Goal: Task Accomplishment & Management: Manage account settings

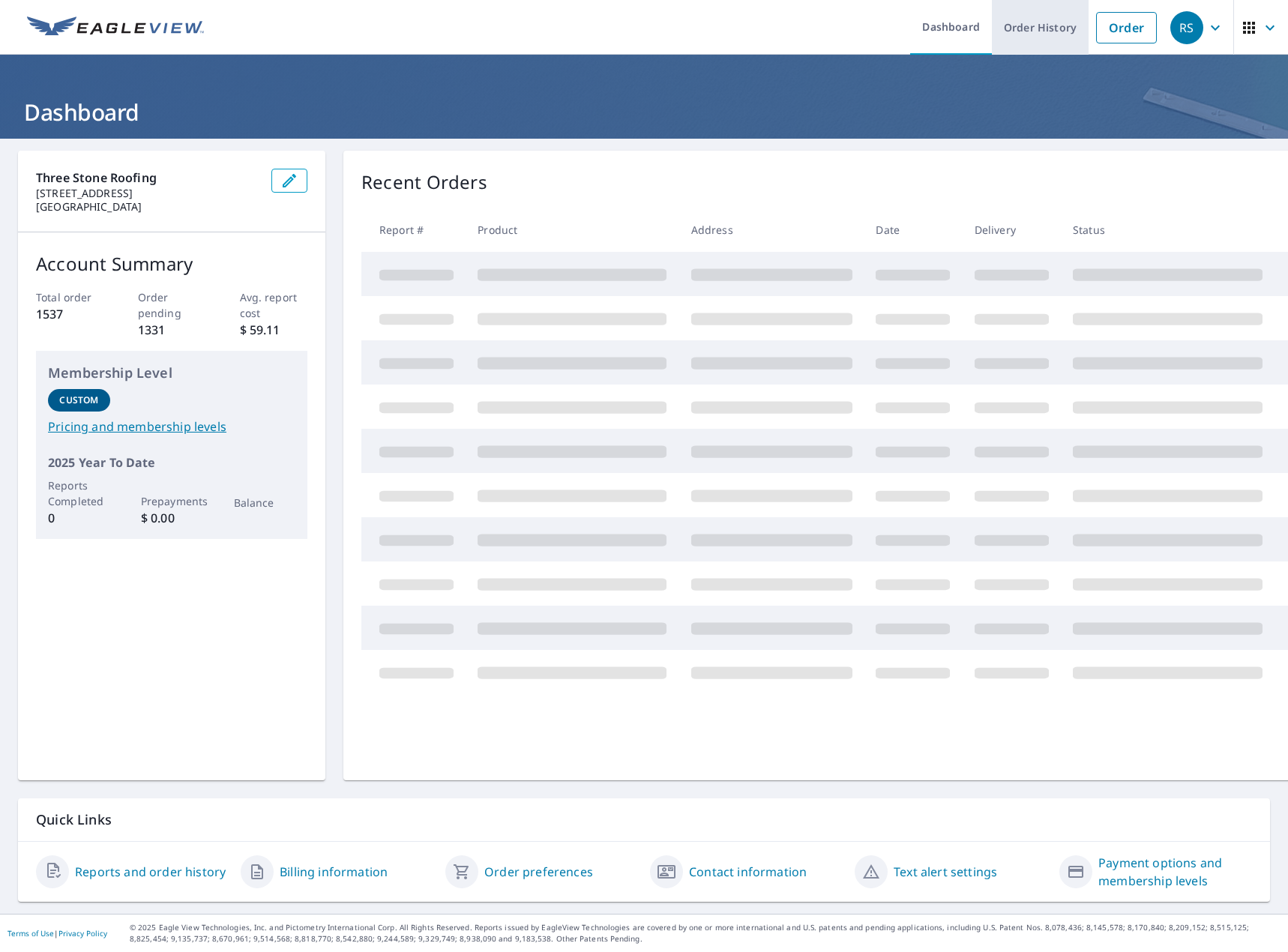
click at [1045, 37] on link "Order History" at bounding box center [1040, 27] width 97 height 55
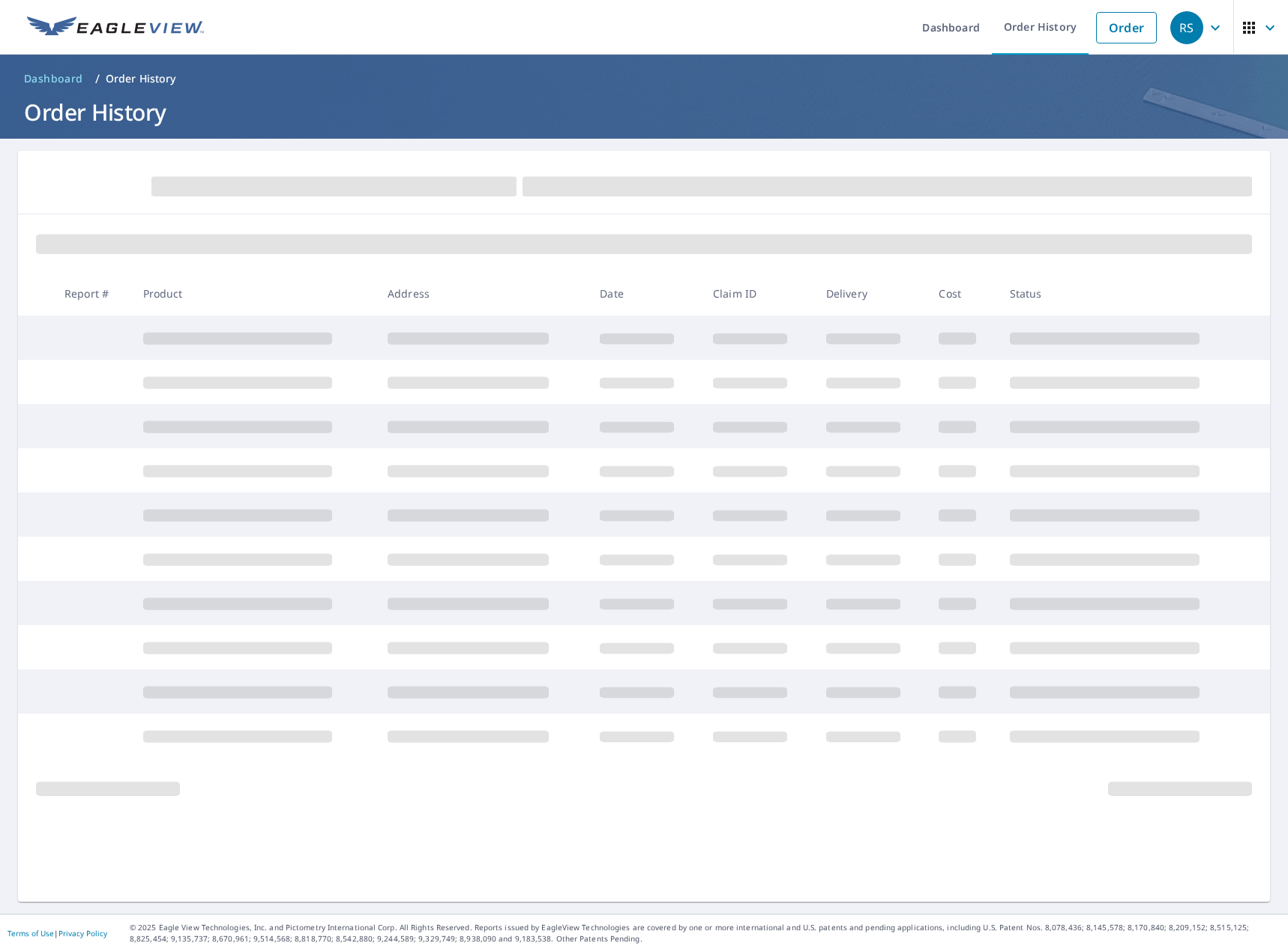
click at [1247, 32] on span "button" at bounding box center [1261, 28] width 42 height 36
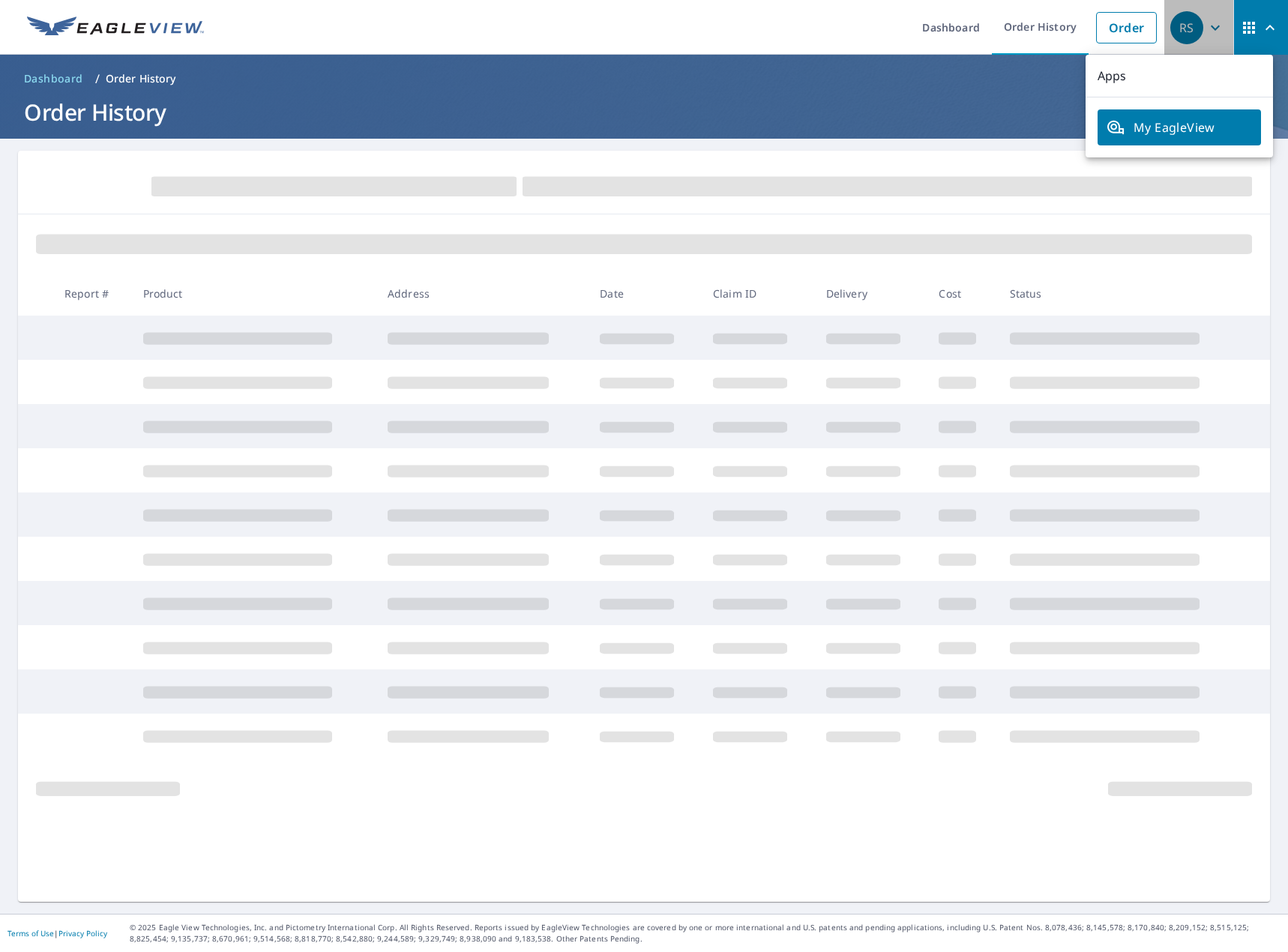
click at [1174, 37] on div "RS" at bounding box center [1186, 27] width 33 height 33
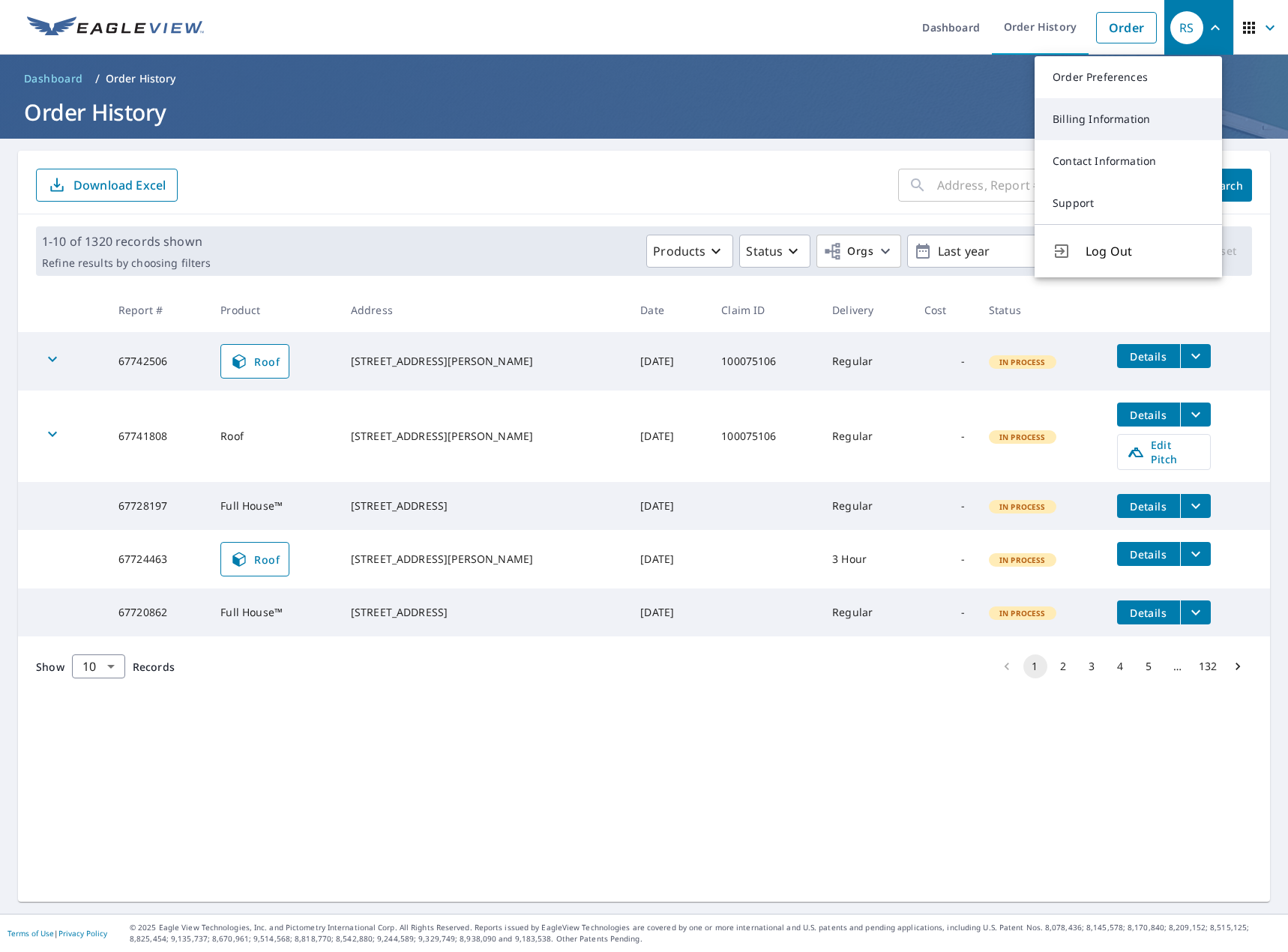
click at [1138, 114] on link "Billing Information" at bounding box center [1128, 119] width 188 height 42
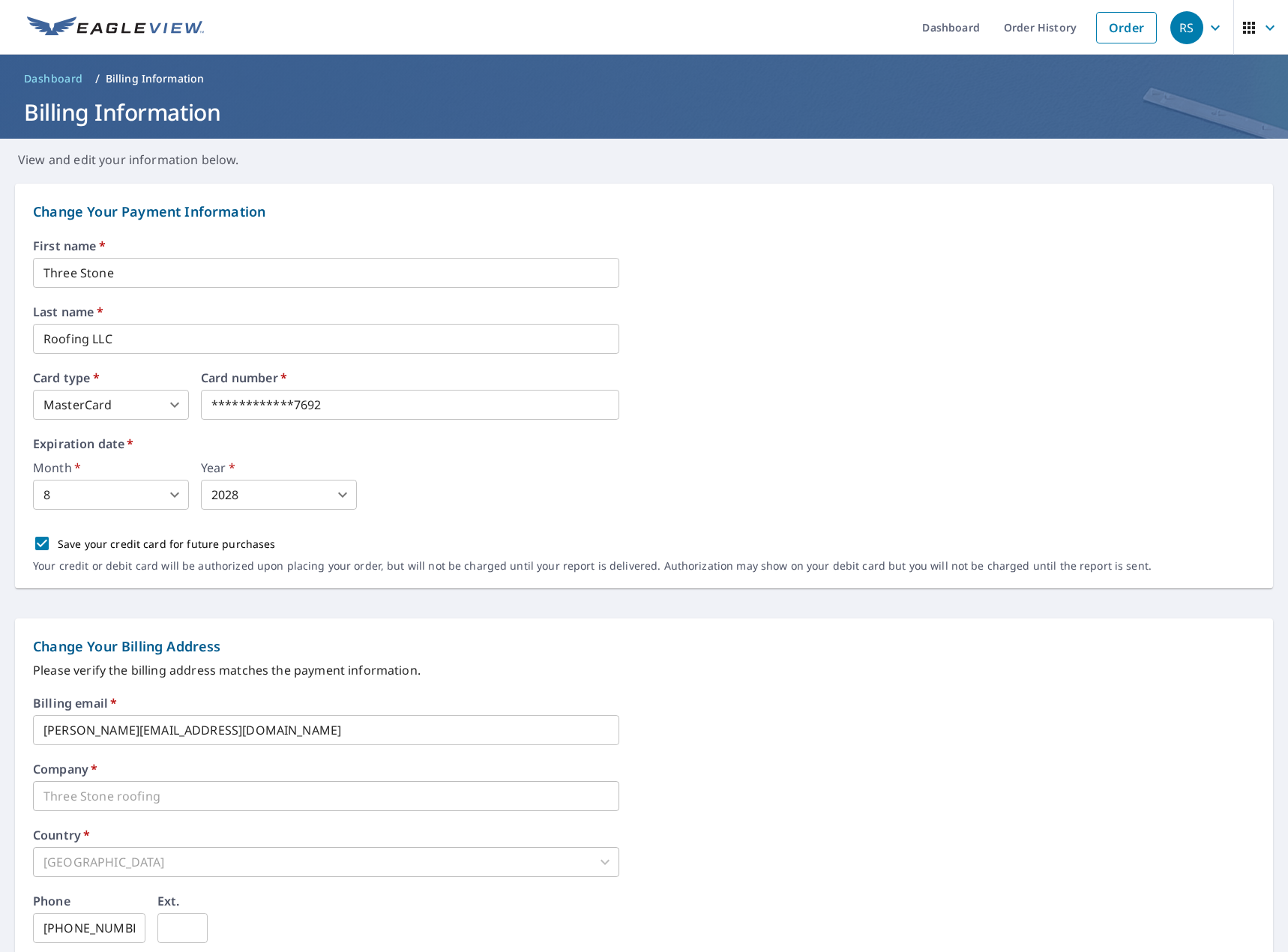
click at [52, 67] on link "Dashboard" at bounding box center [53, 79] width 71 height 24
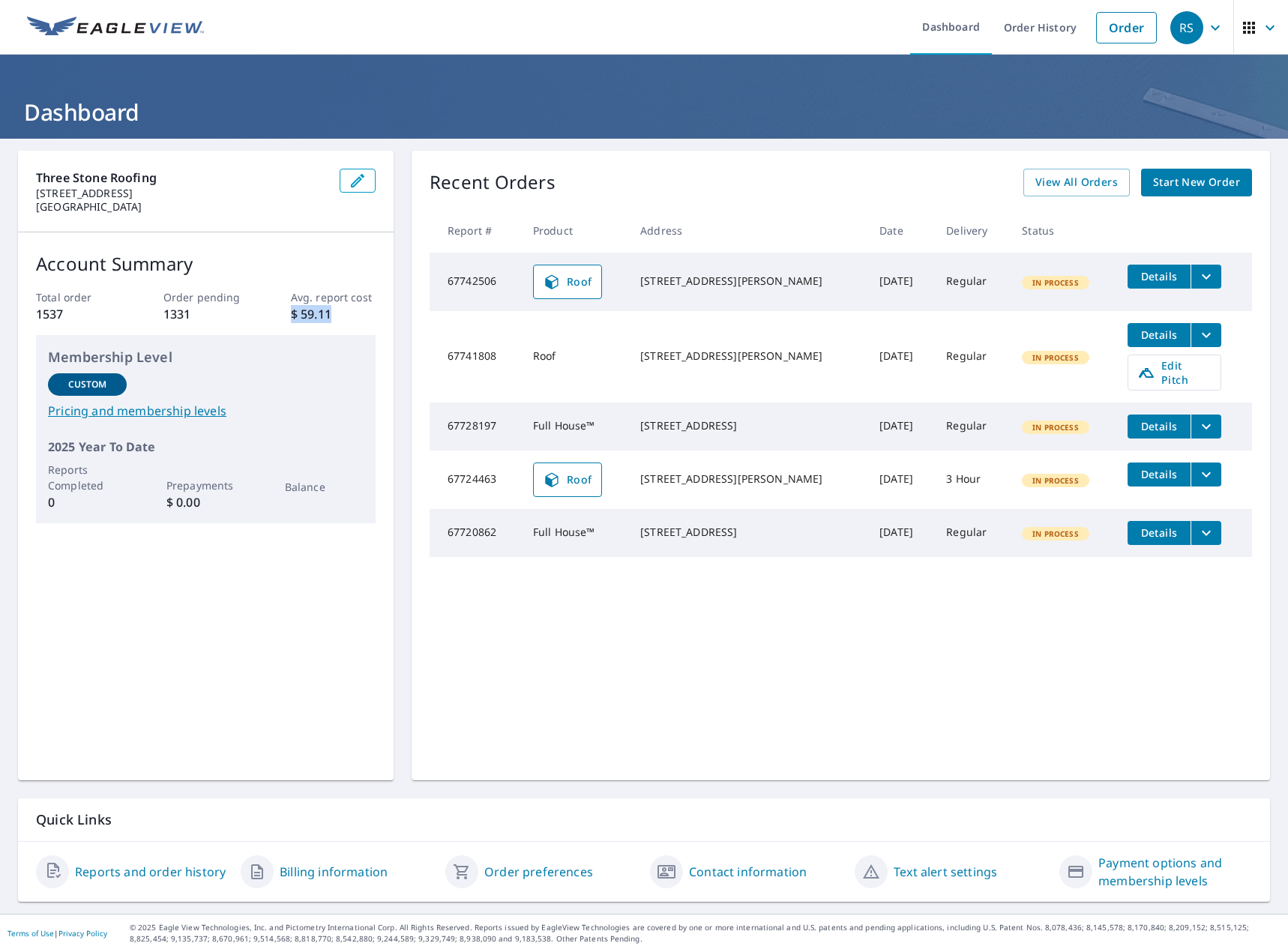
drag, startPoint x: 313, startPoint y: 308, endPoint x: 280, endPoint y: 310, distance: 33.1
click at [280, 310] on div "Total order 1537 Order pending 1331 Avg. report cost $ 59.11" at bounding box center [206, 306] width 339 height 34
click at [277, 237] on div "Account Summary Total order 1537 Order pending 1331 Avg. report cost $ 59.11 Me…" at bounding box center [206, 387] width 375 height 309
click at [1090, 194] on link "View All Orders" at bounding box center [1076, 183] width 107 height 28
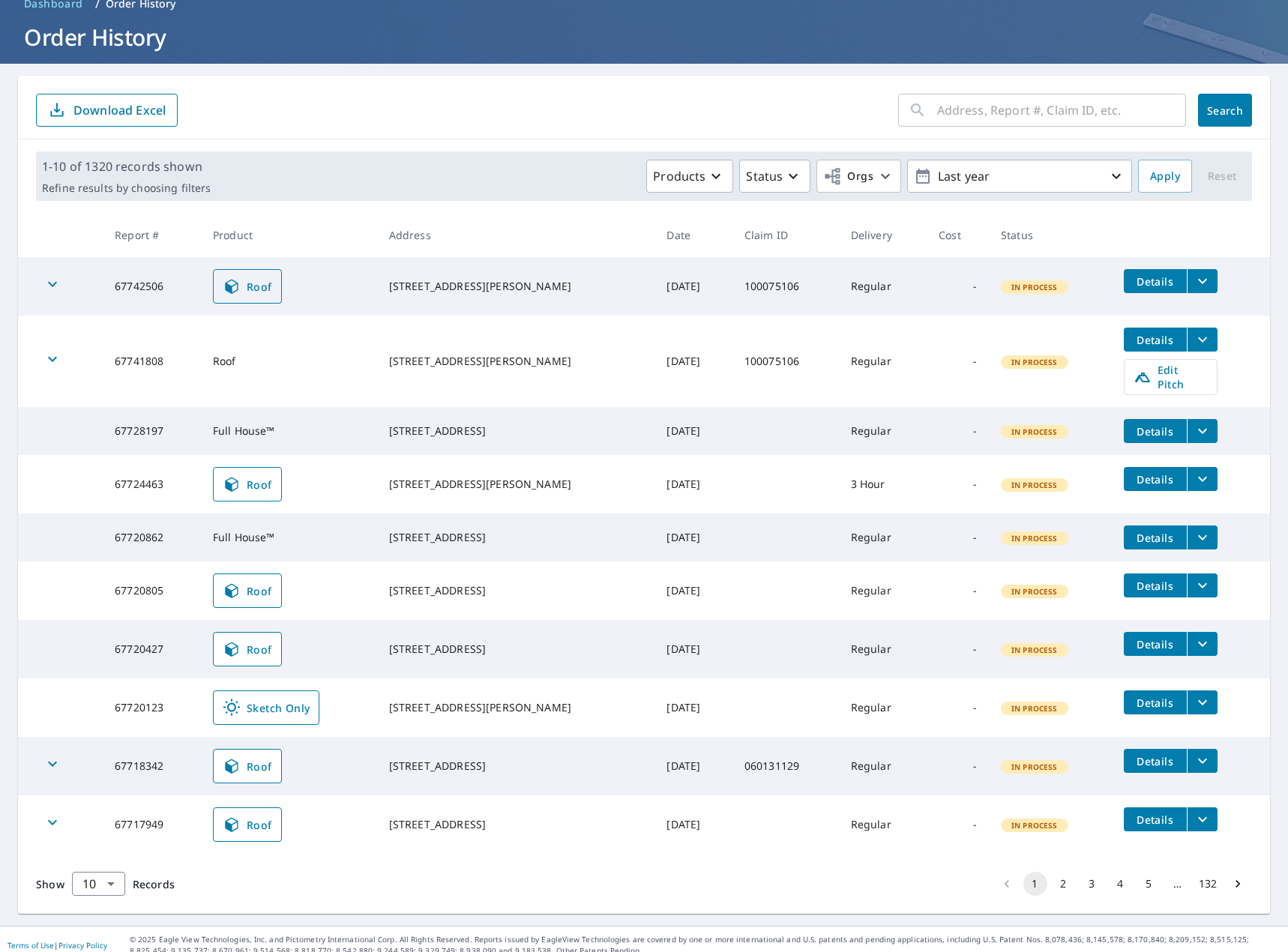
scroll to position [89, 0]
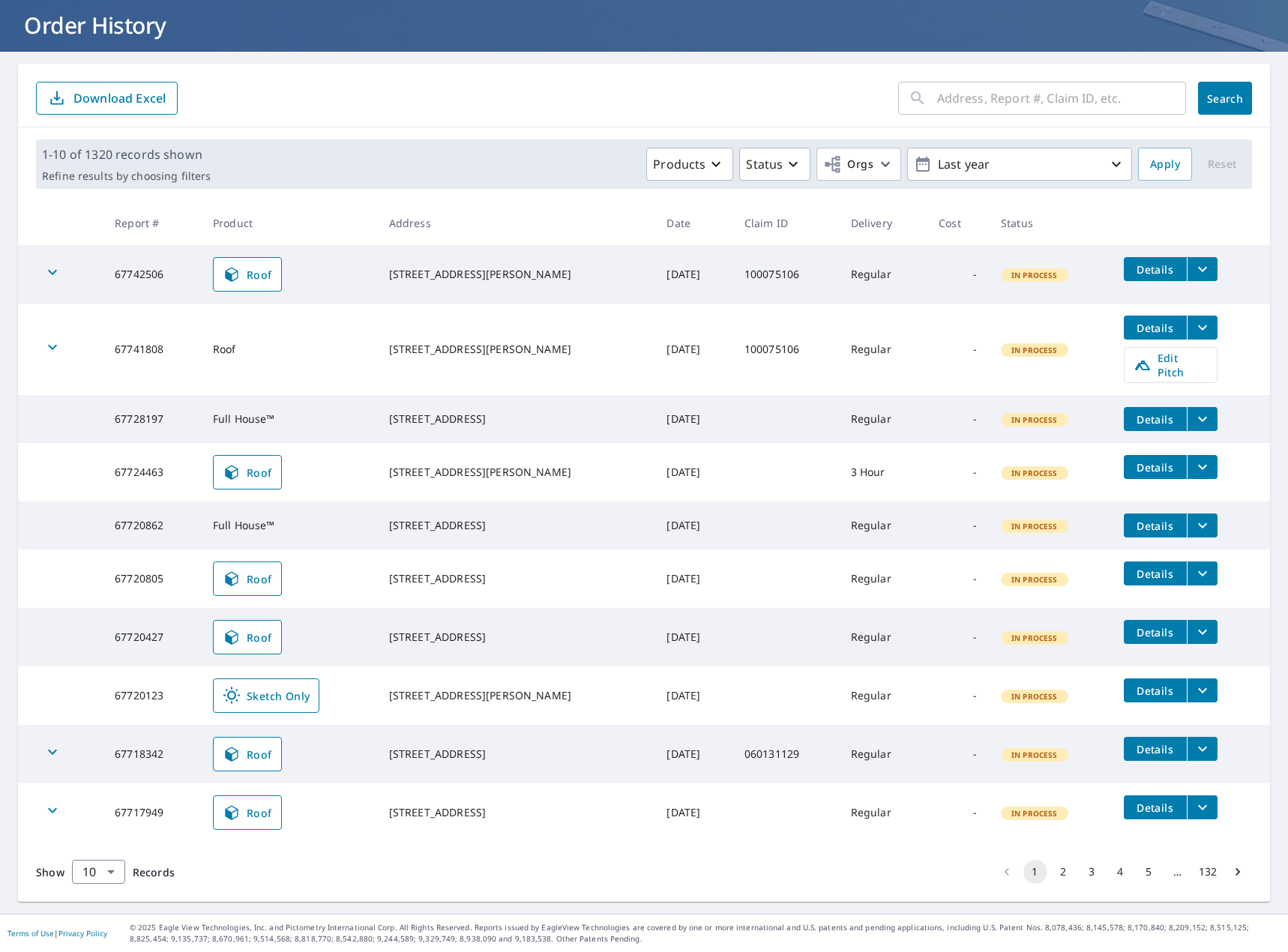
click at [59, 275] on icon "button" at bounding box center [53, 272] width 18 height 18
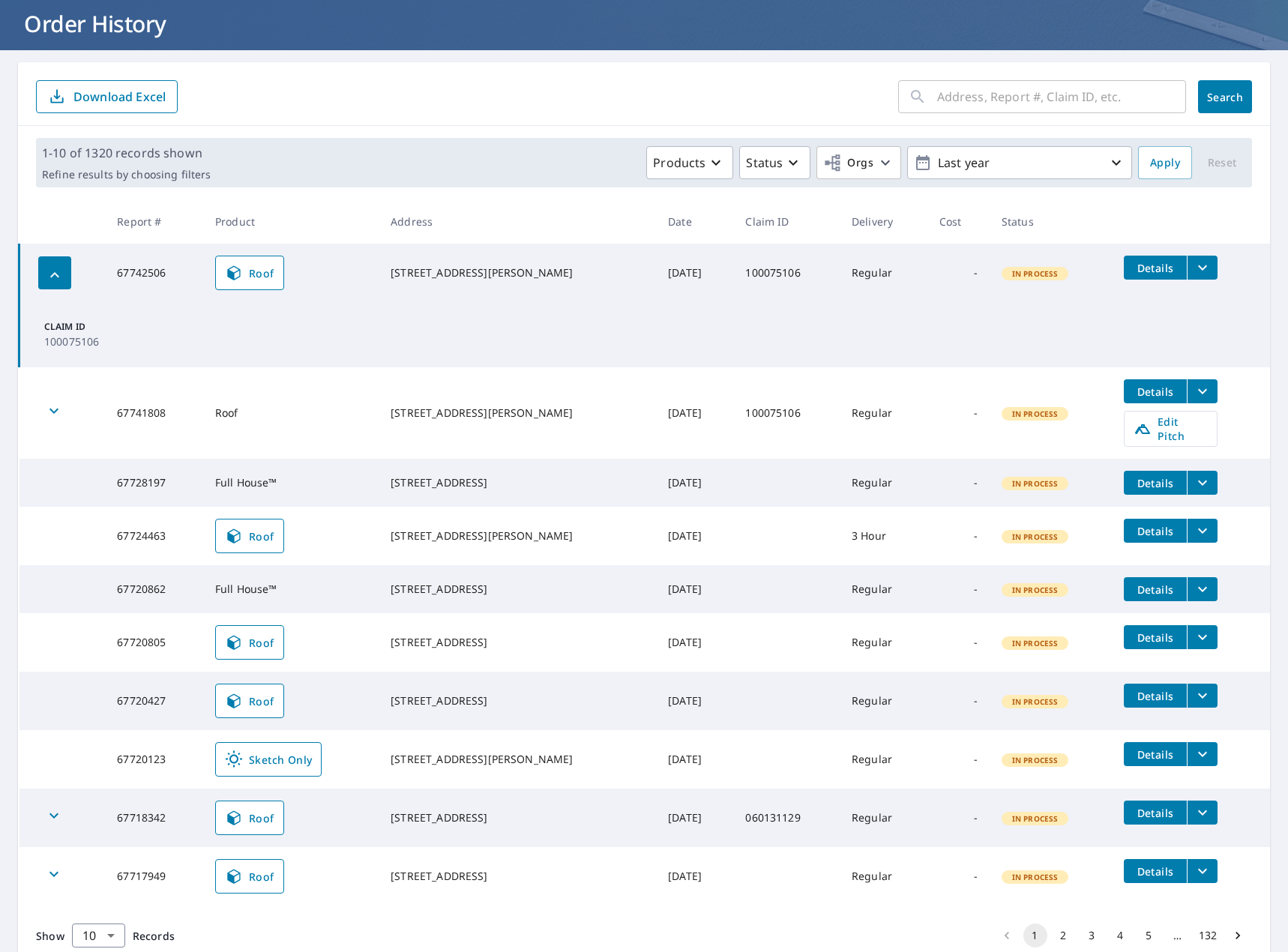
click at [59, 275] on icon "button" at bounding box center [55, 275] width 18 height 18
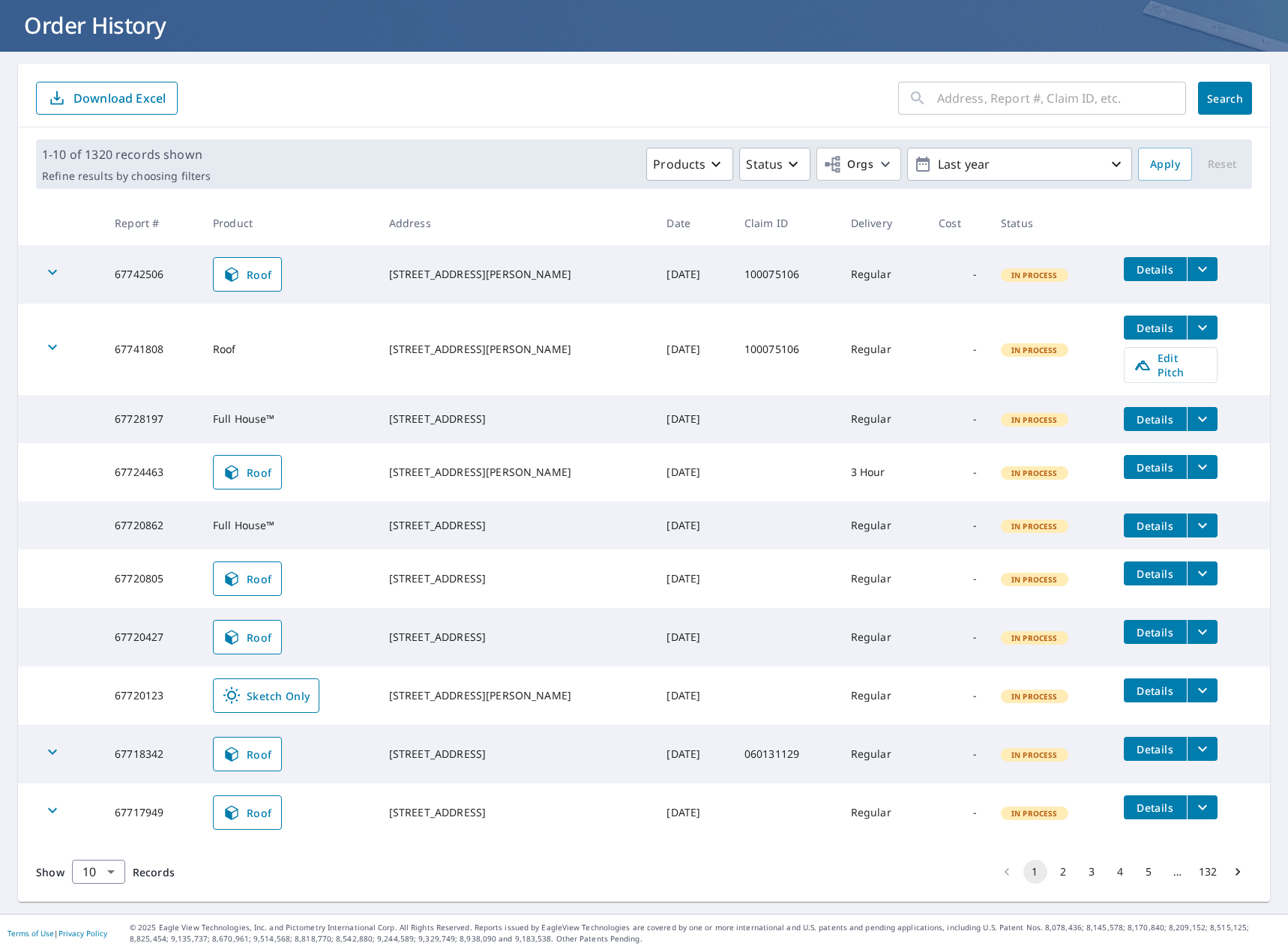
click at [1132, 262] on span "Details" at bounding box center [1154, 269] width 45 height 14
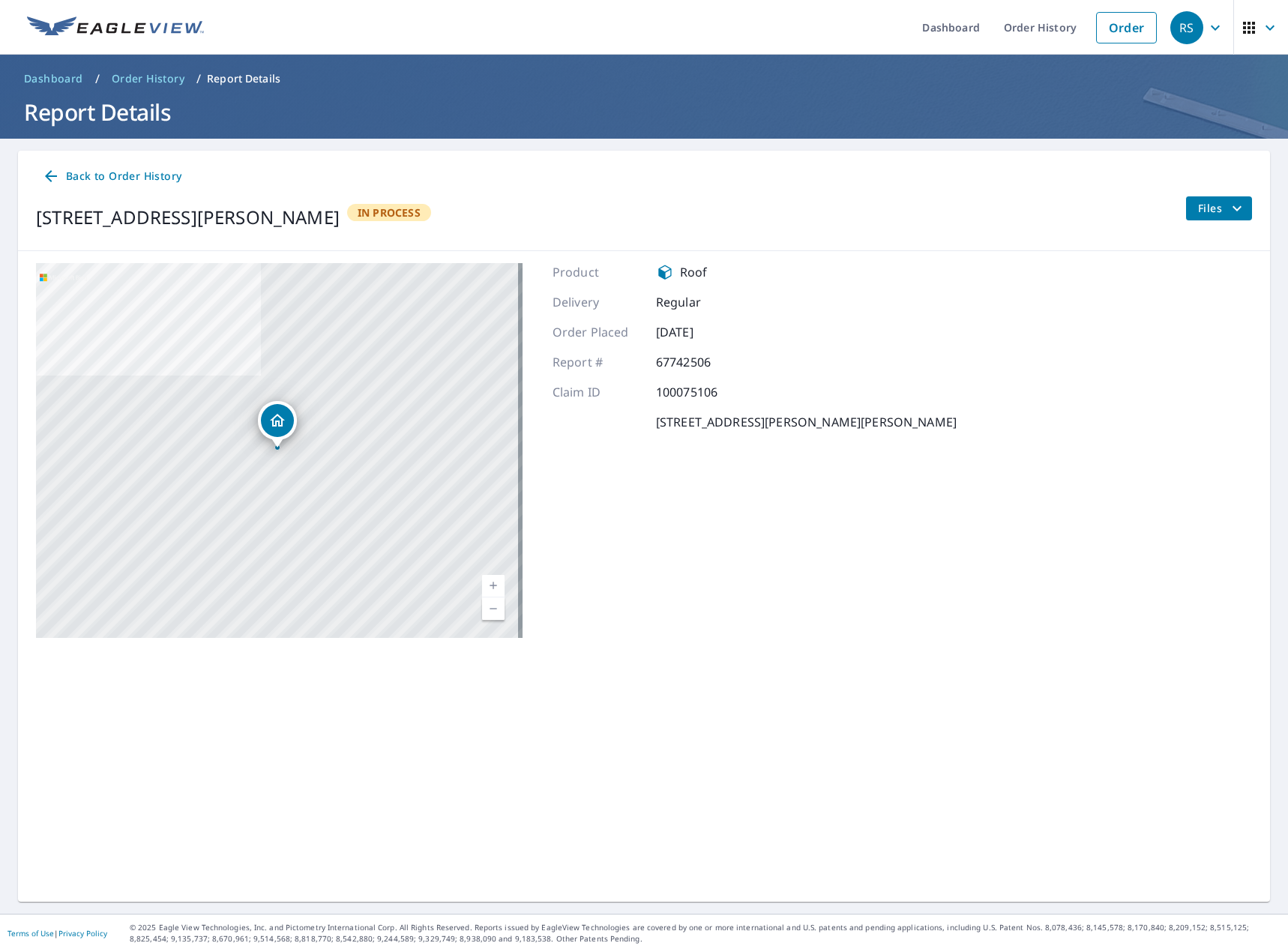
click at [1205, 214] on span "Files" at bounding box center [1222, 209] width 48 height 18
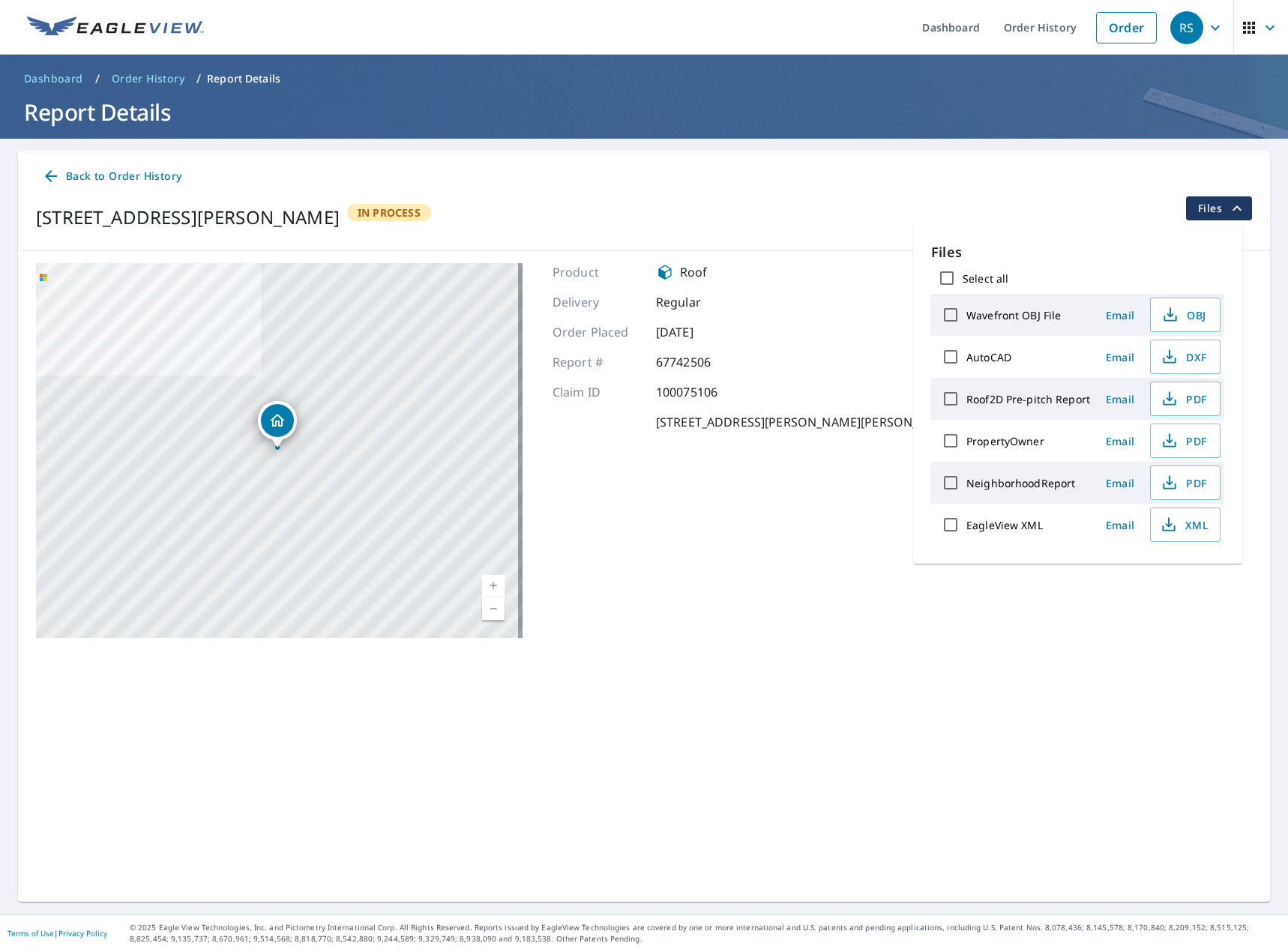
click at [1205, 214] on span "Files" at bounding box center [1222, 209] width 48 height 18
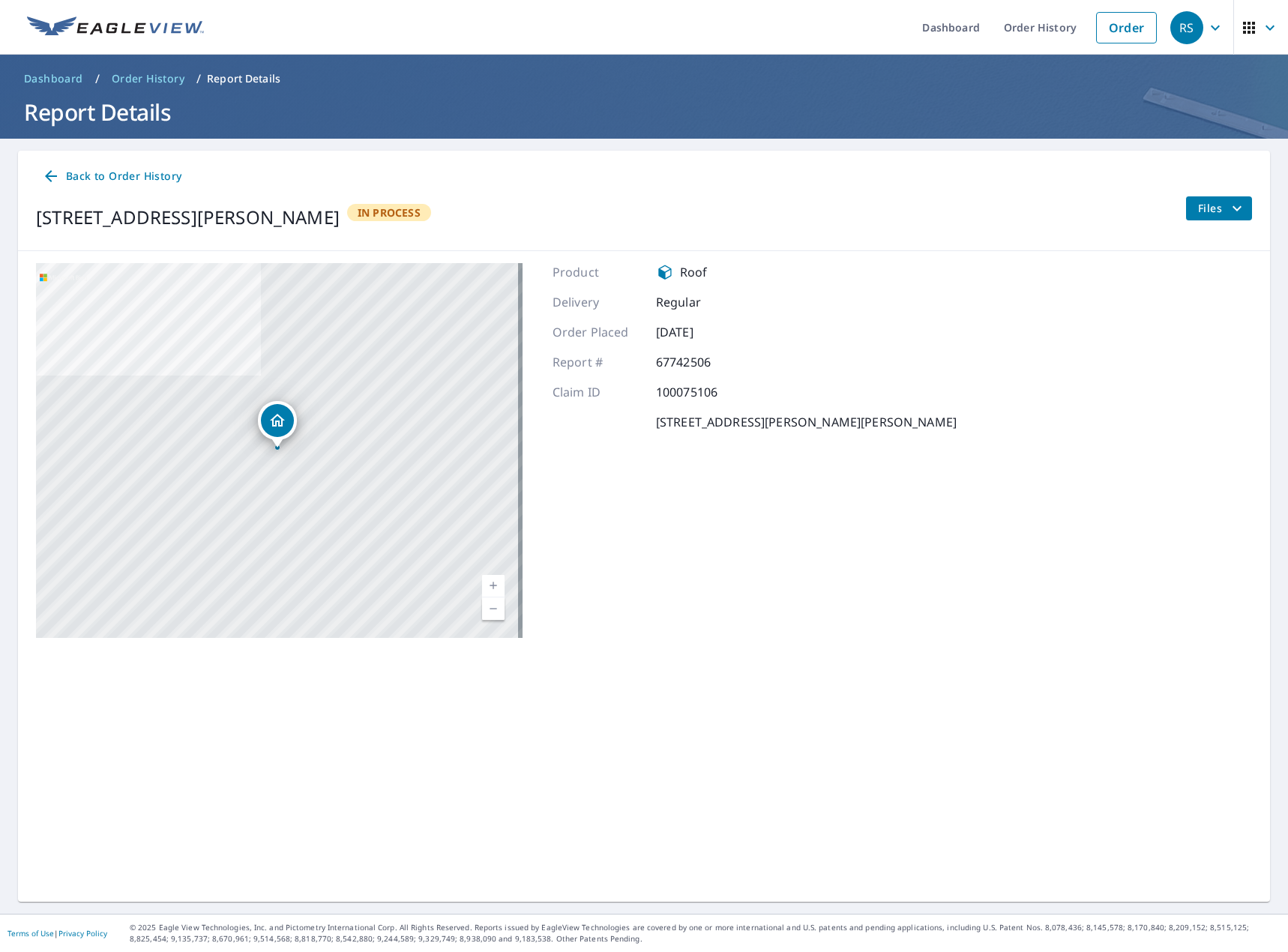
click at [140, 80] on span "Order History" at bounding box center [148, 78] width 73 height 15
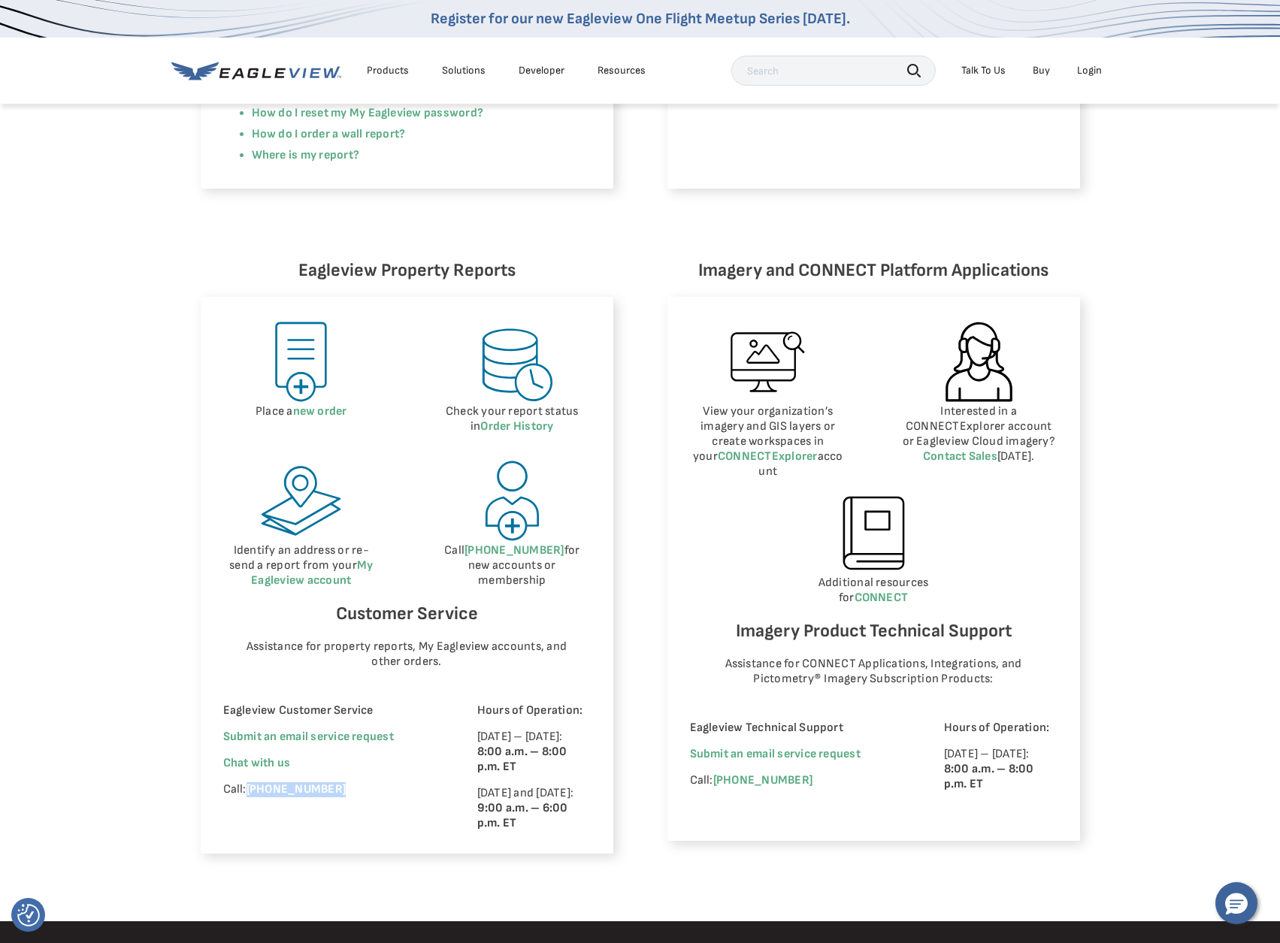
drag, startPoint x: 374, startPoint y: 788, endPoint x: 248, endPoint y: 794, distance: 126.4
click at [248, 794] on p "Call: (866) 659-8439" at bounding box center [329, 789] width 213 height 15
copy link "(866) 659-8439"
click at [523, 427] on link "Order History" at bounding box center [516, 426] width 73 height 14
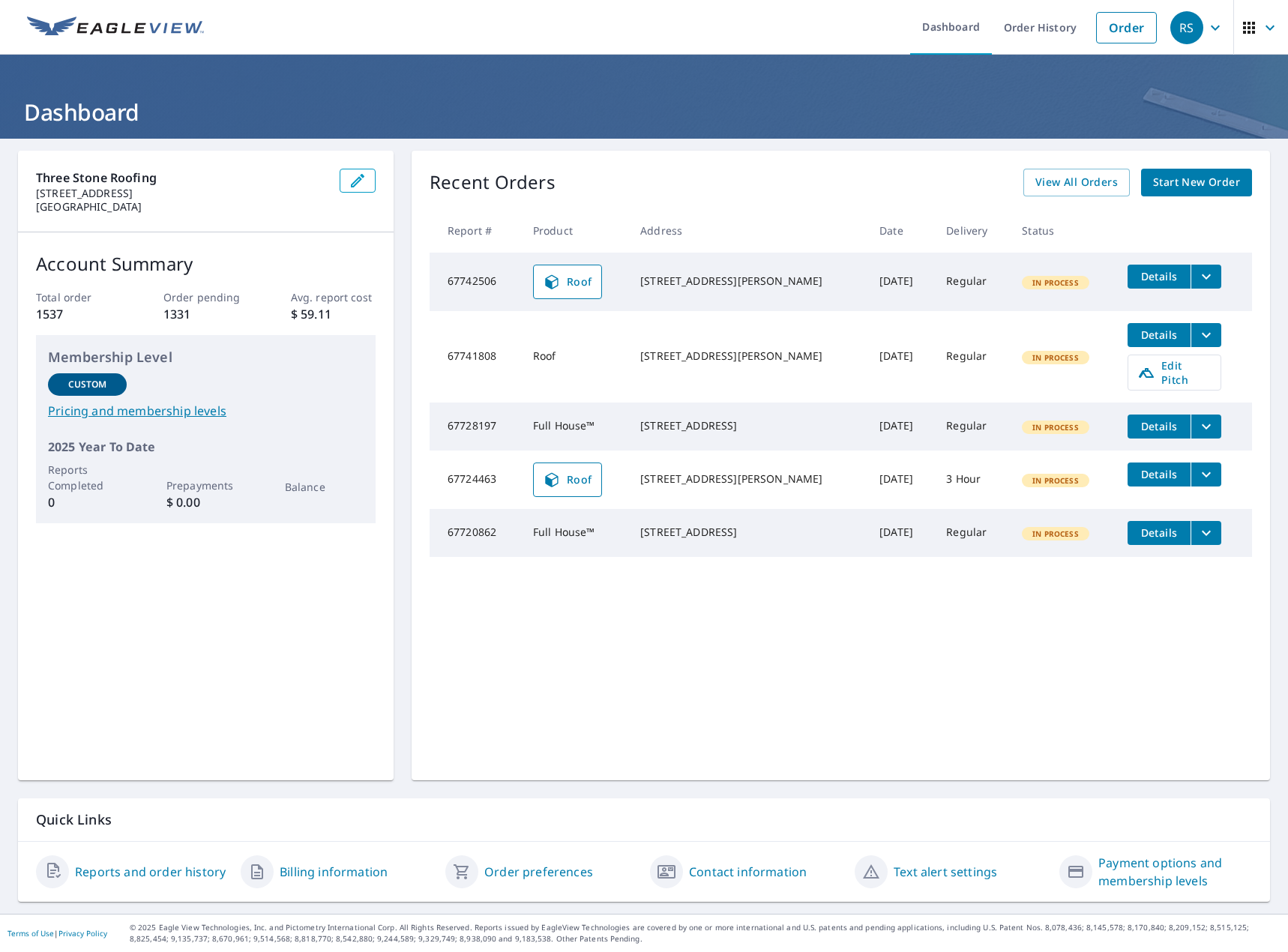
click at [358, 868] on link "Billing information" at bounding box center [333, 872] width 108 height 18
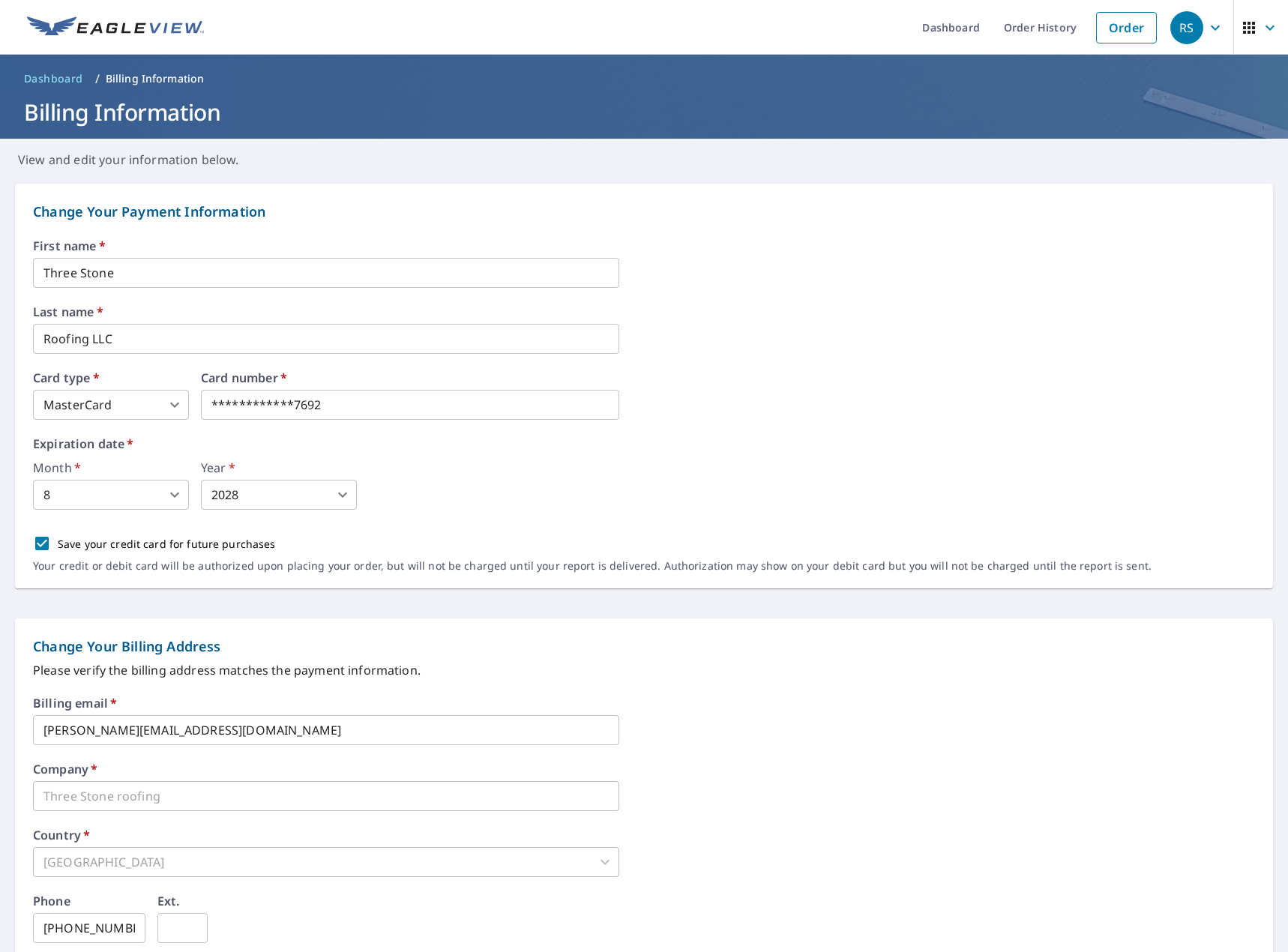
click at [47, 75] on span "Dashboard" at bounding box center [53, 78] width 59 height 15
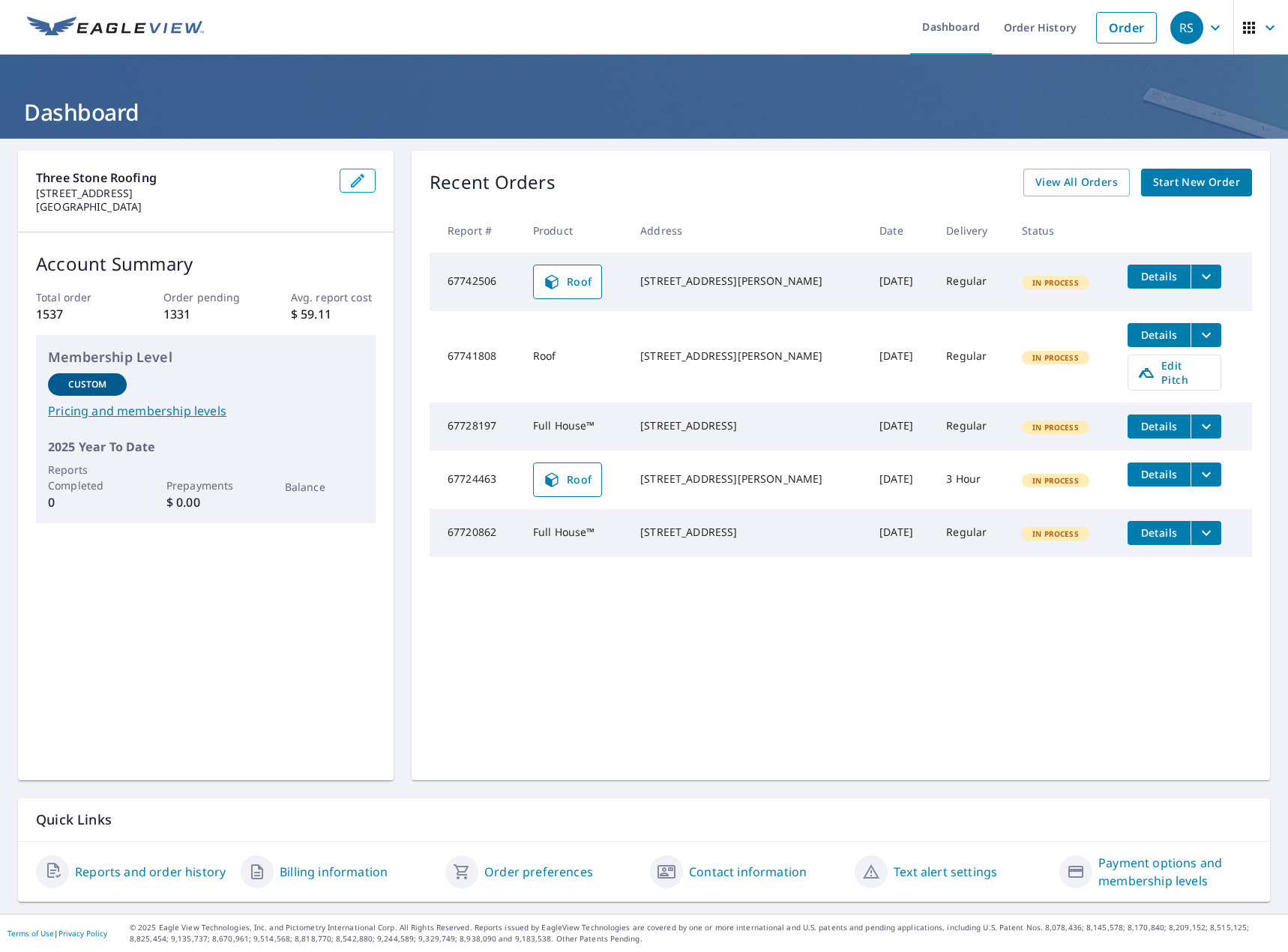
click at [150, 870] on link "Reports and order history" at bounding box center [150, 872] width 151 height 18
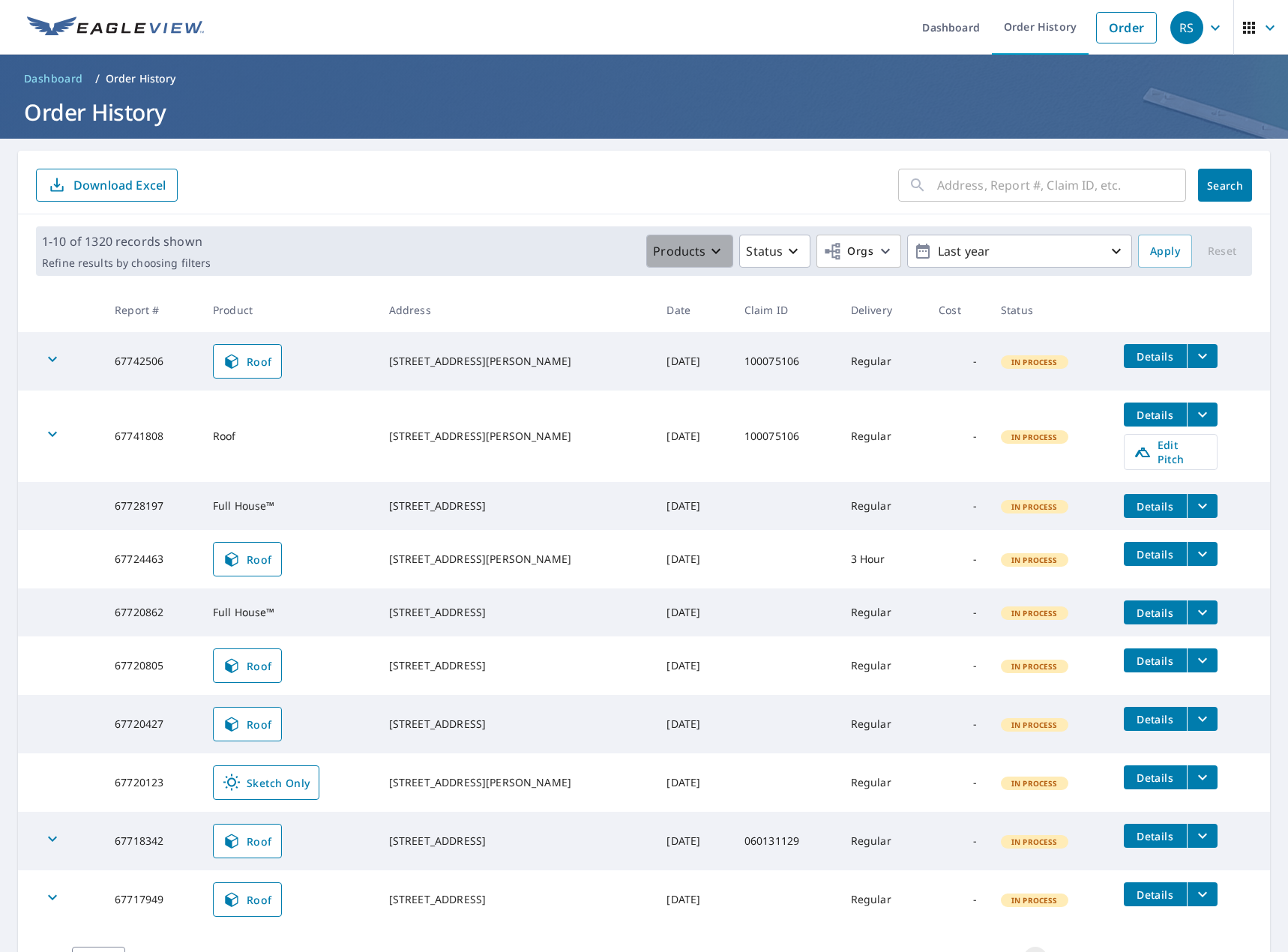
click at [681, 250] on p "Products" at bounding box center [679, 251] width 53 height 18
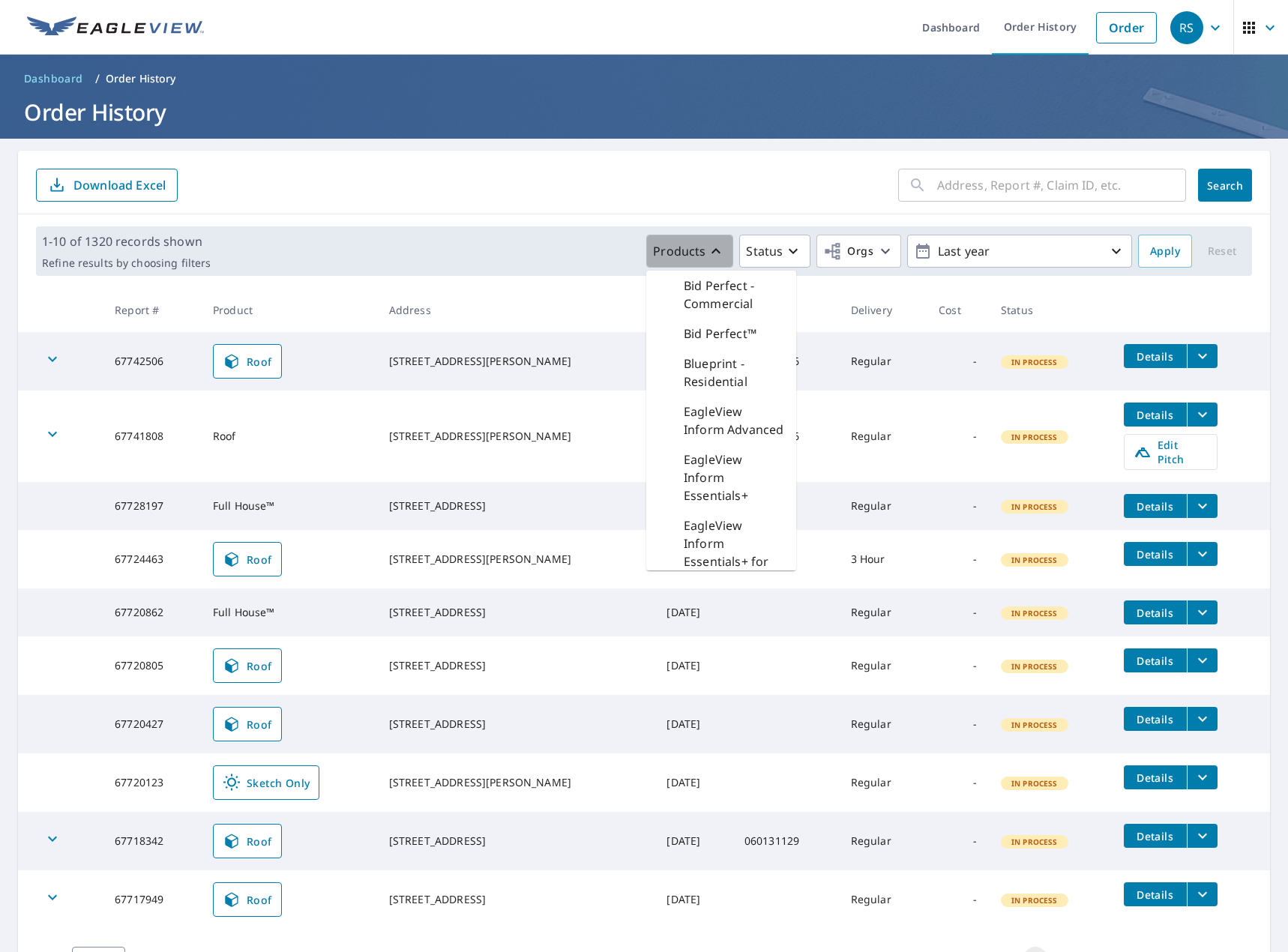
click at [681, 250] on p "Products" at bounding box center [679, 251] width 53 height 18
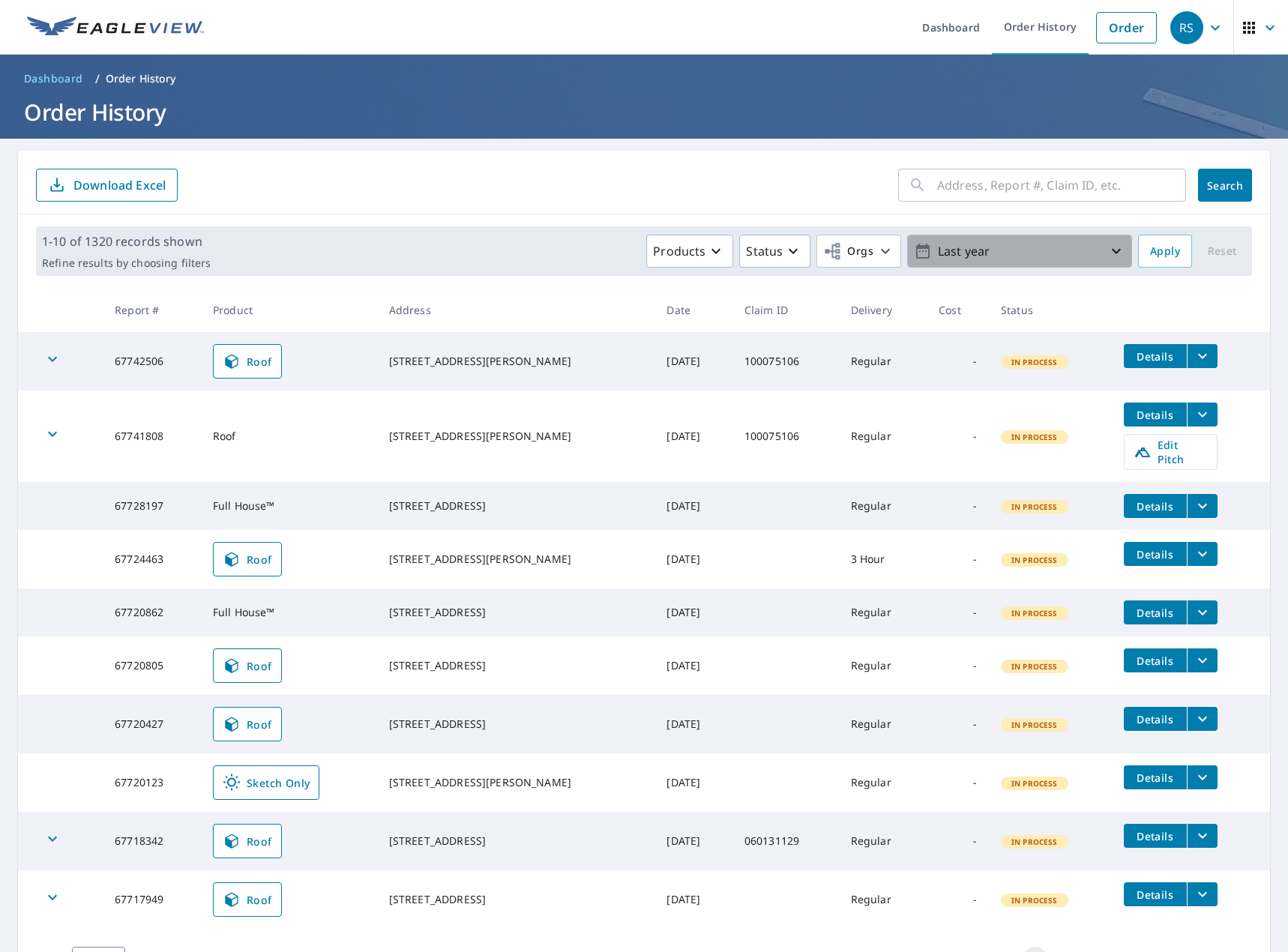
click at [1059, 251] on p "Last year" at bounding box center [1020, 251] width 176 height 26
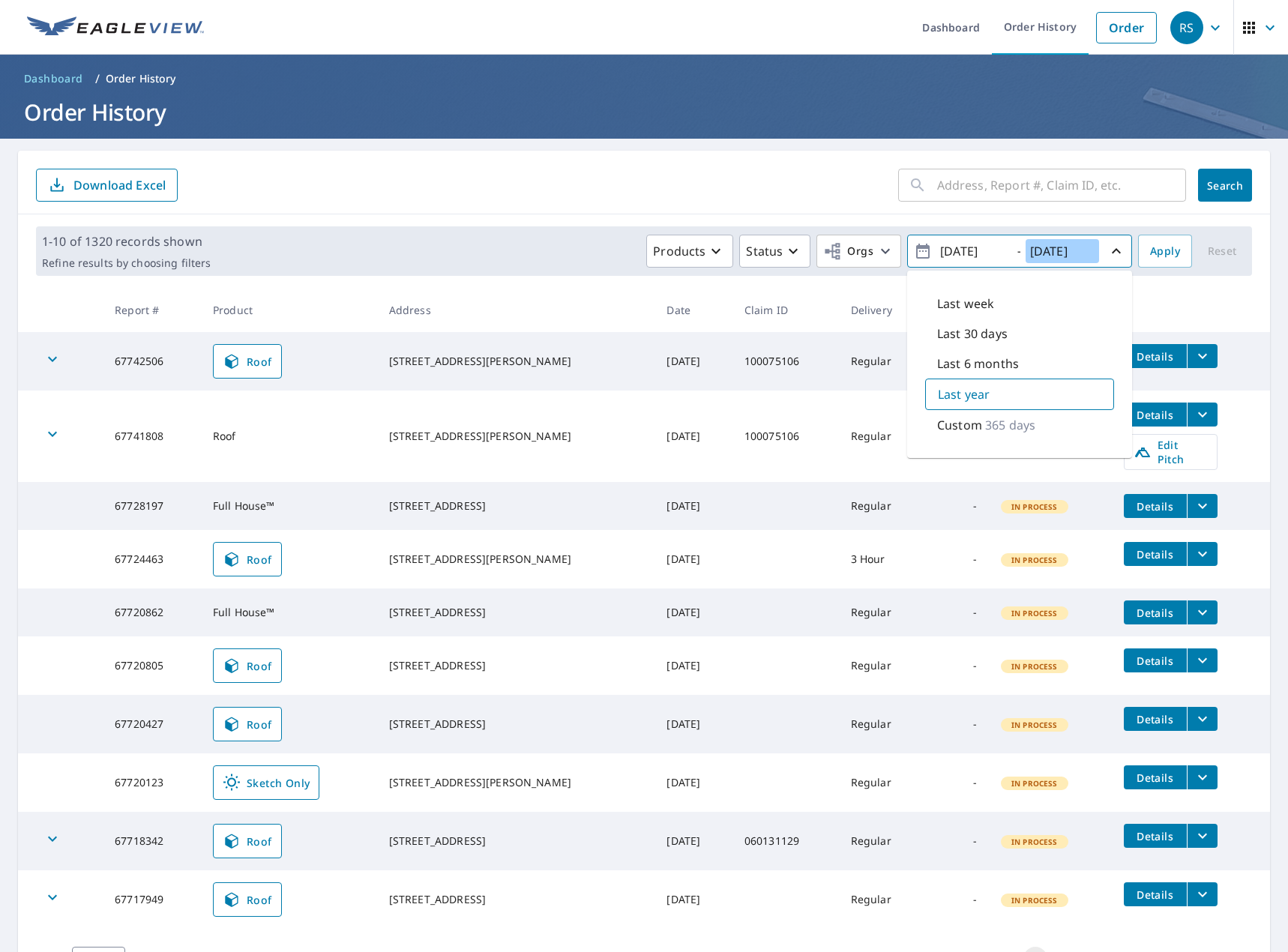
click at [1059, 251] on input "2025/10/06" at bounding box center [1063, 251] width 74 height 24
click at [774, 201] on form "​ Search Download Excel" at bounding box center [644, 185] width 1216 height 33
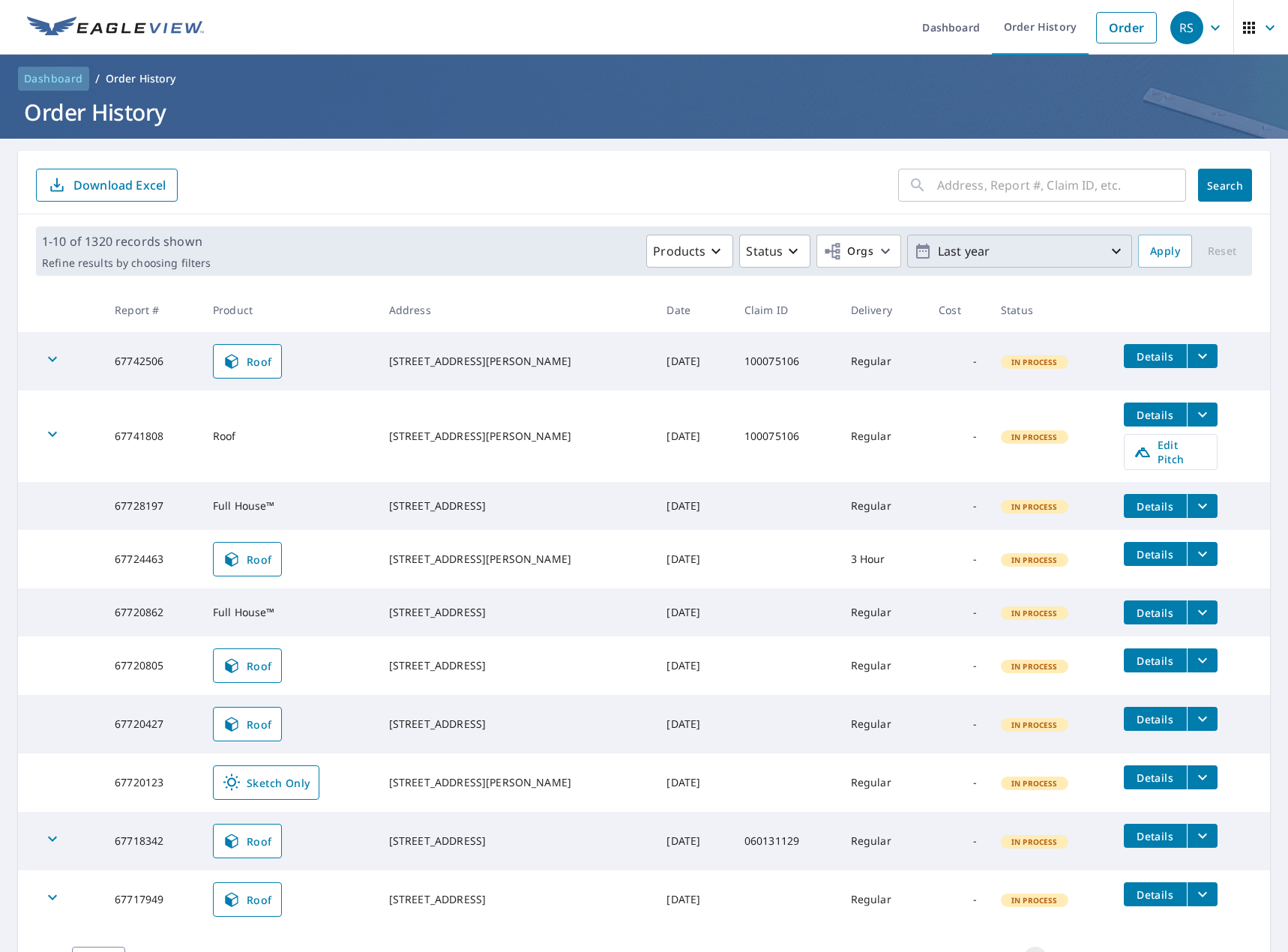
click at [25, 73] on span "Dashboard" at bounding box center [53, 78] width 59 height 15
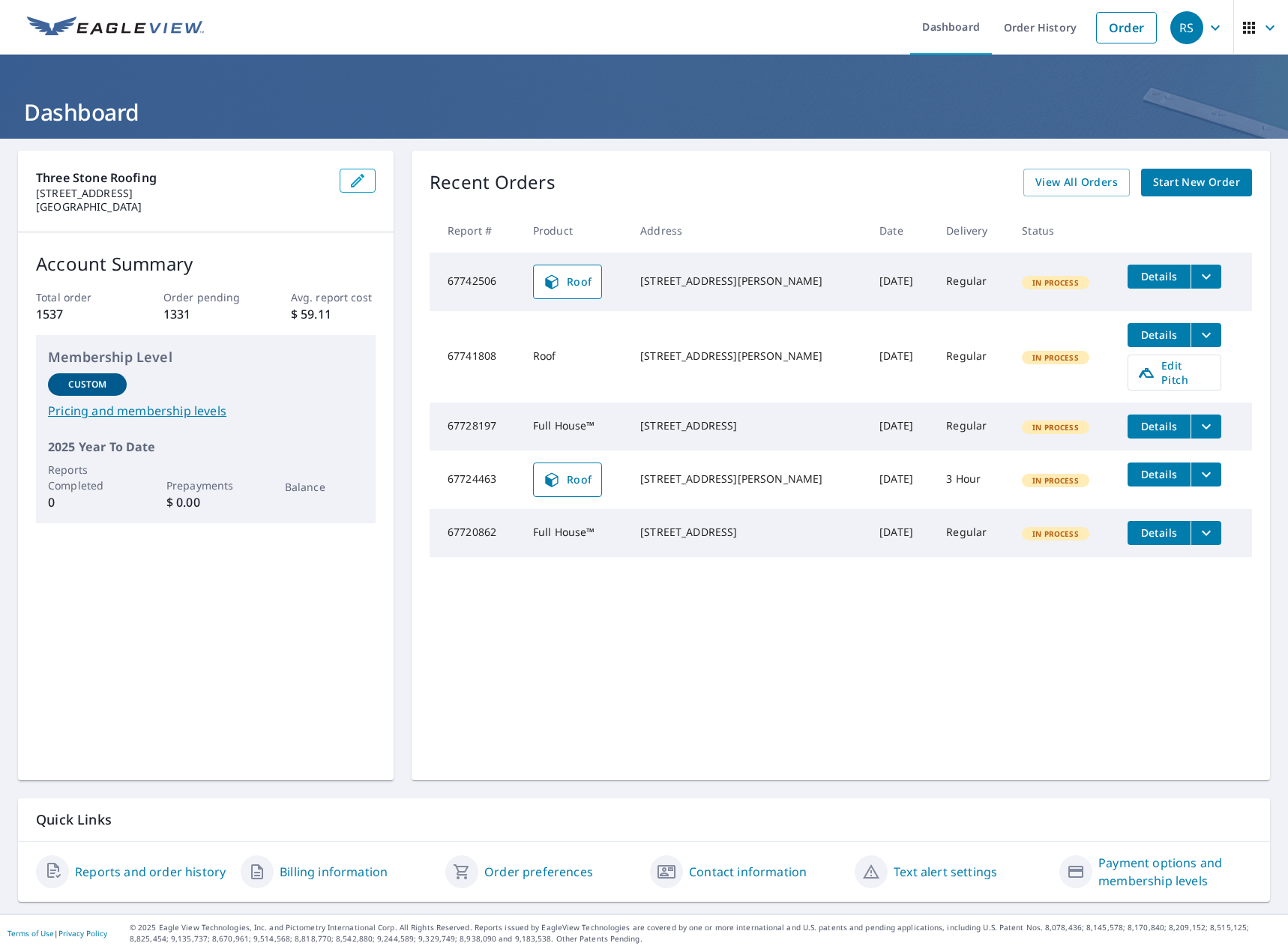
click at [1151, 864] on link "Payment options and membership levels" at bounding box center [1175, 872] width 154 height 36
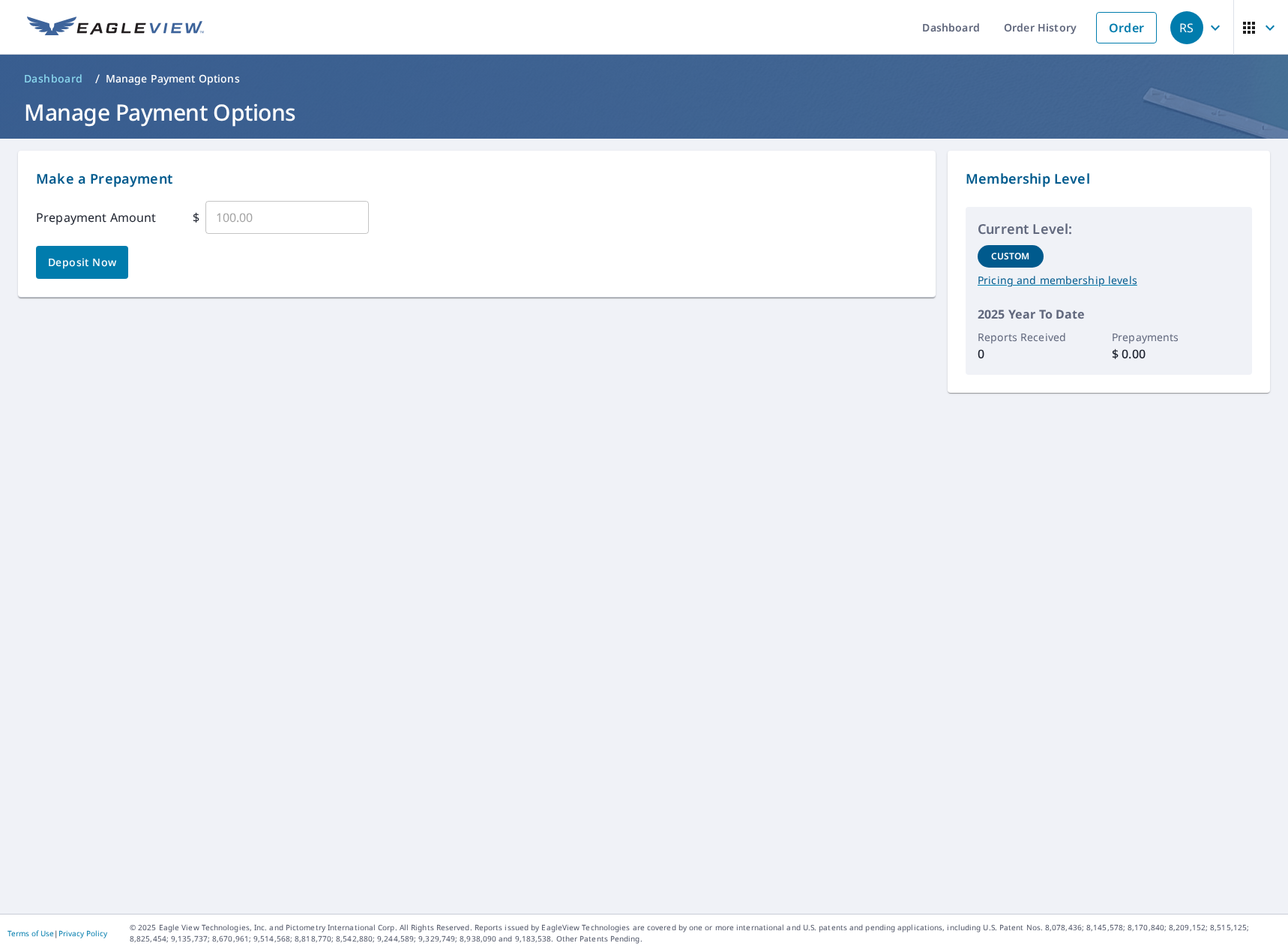
click at [1047, 280] on p "Pricing and membership levels" at bounding box center [1108, 280] width 262 height 14
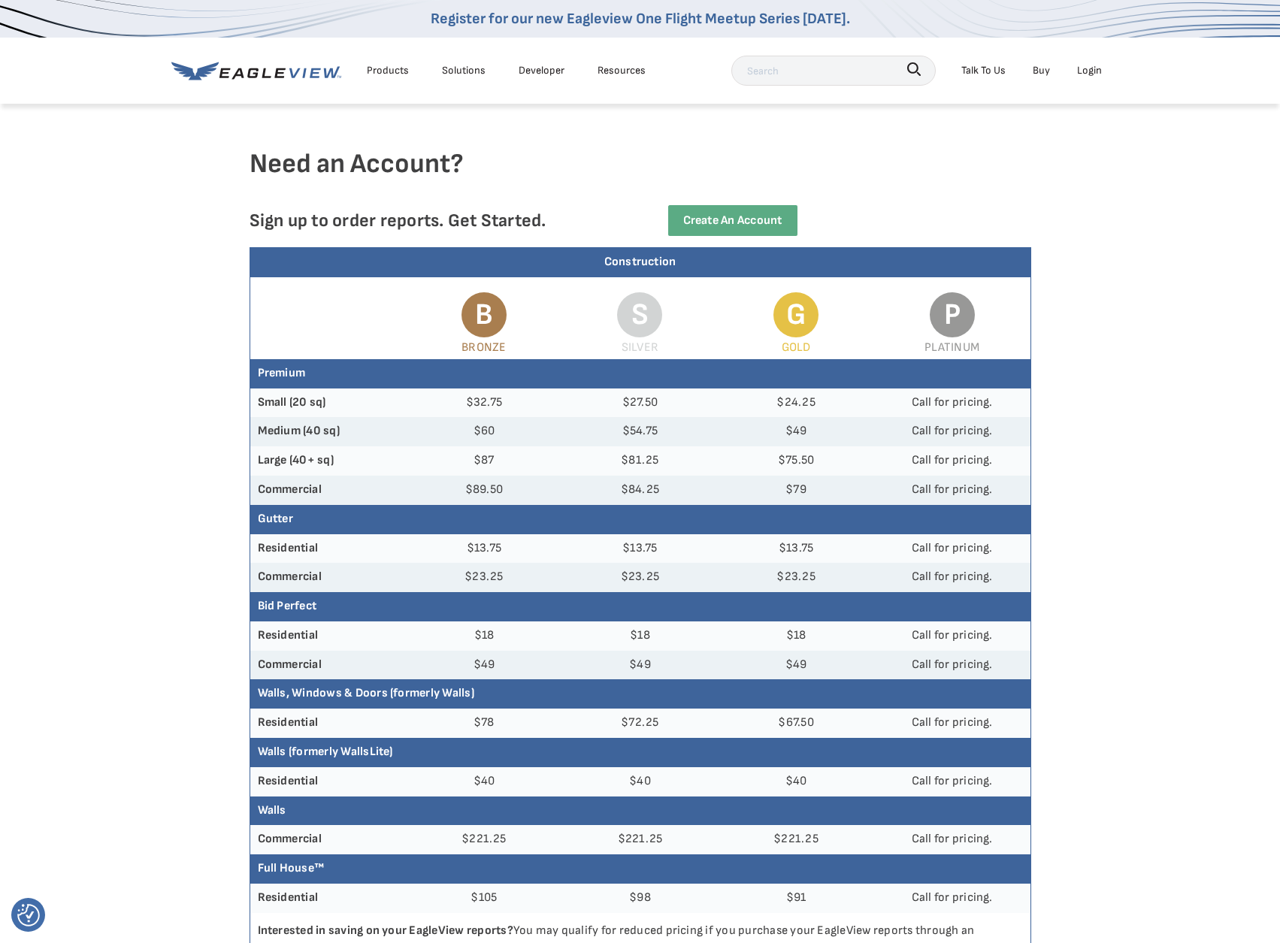
click at [1084, 80] on div "Login" at bounding box center [1089, 70] width 25 height 19
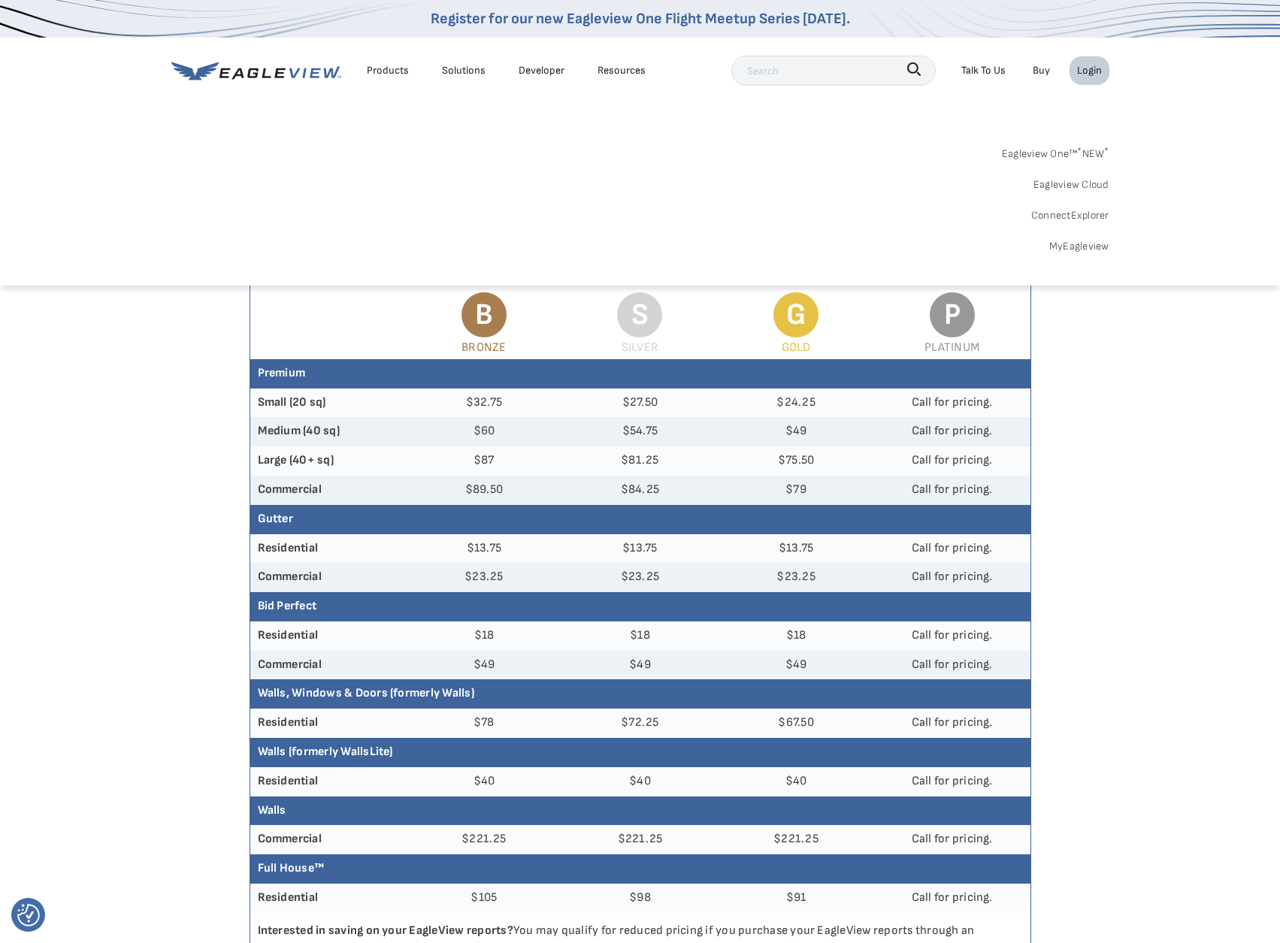
click at [1075, 250] on link "MyEagleview" at bounding box center [1079, 246] width 60 height 19
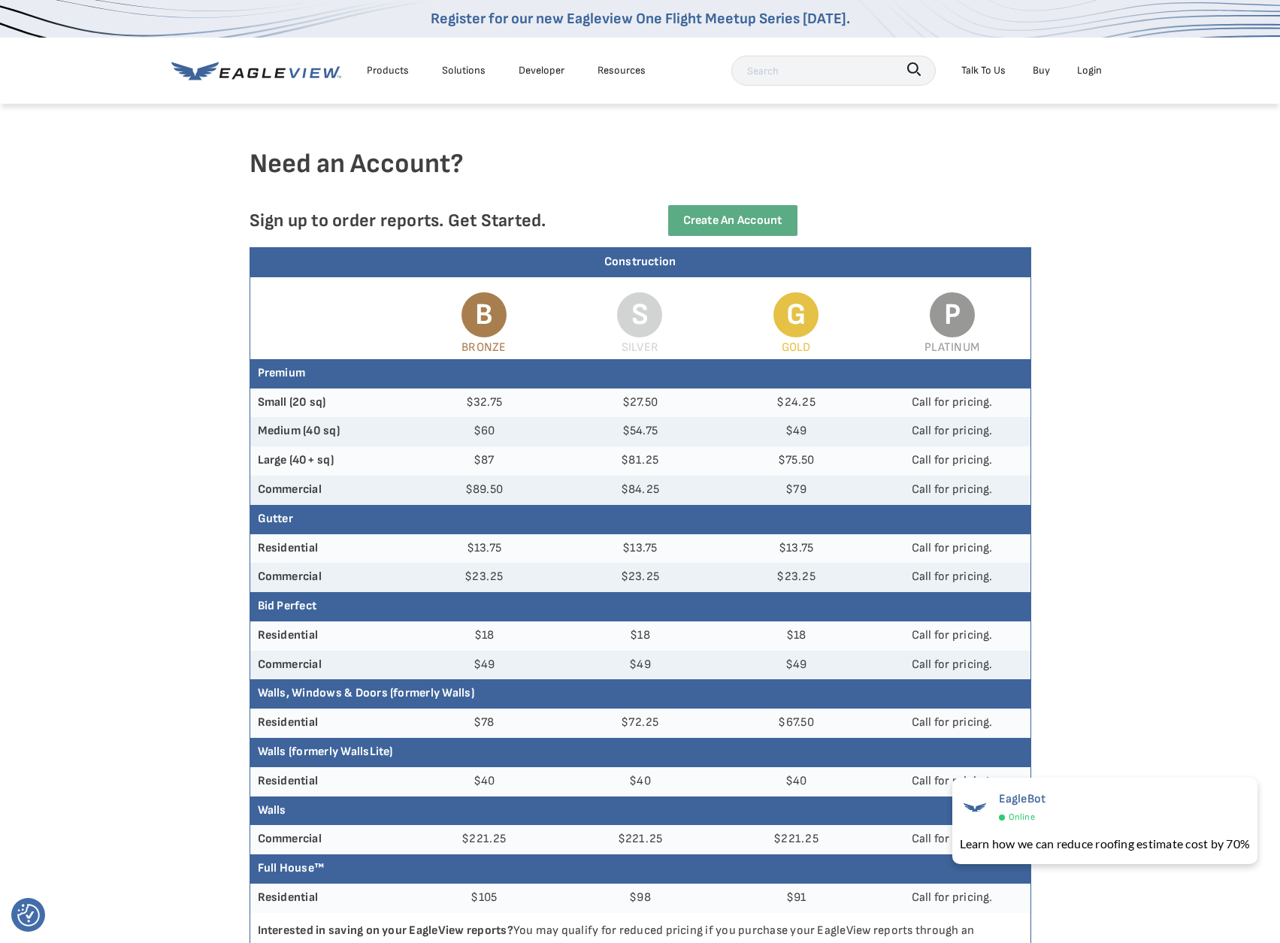
click at [1090, 69] on div "Login" at bounding box center [1089, 70] width 25 height 19
click at [1104, 470] on article "Need an Account? Sign up to order reports. Get Started. Create an Account Const…" at bounding box center [640, 726] width 1280 height 1248
click at [1086, 75] on div "Login" at bounding box center [1089, 70] width 25 height 19
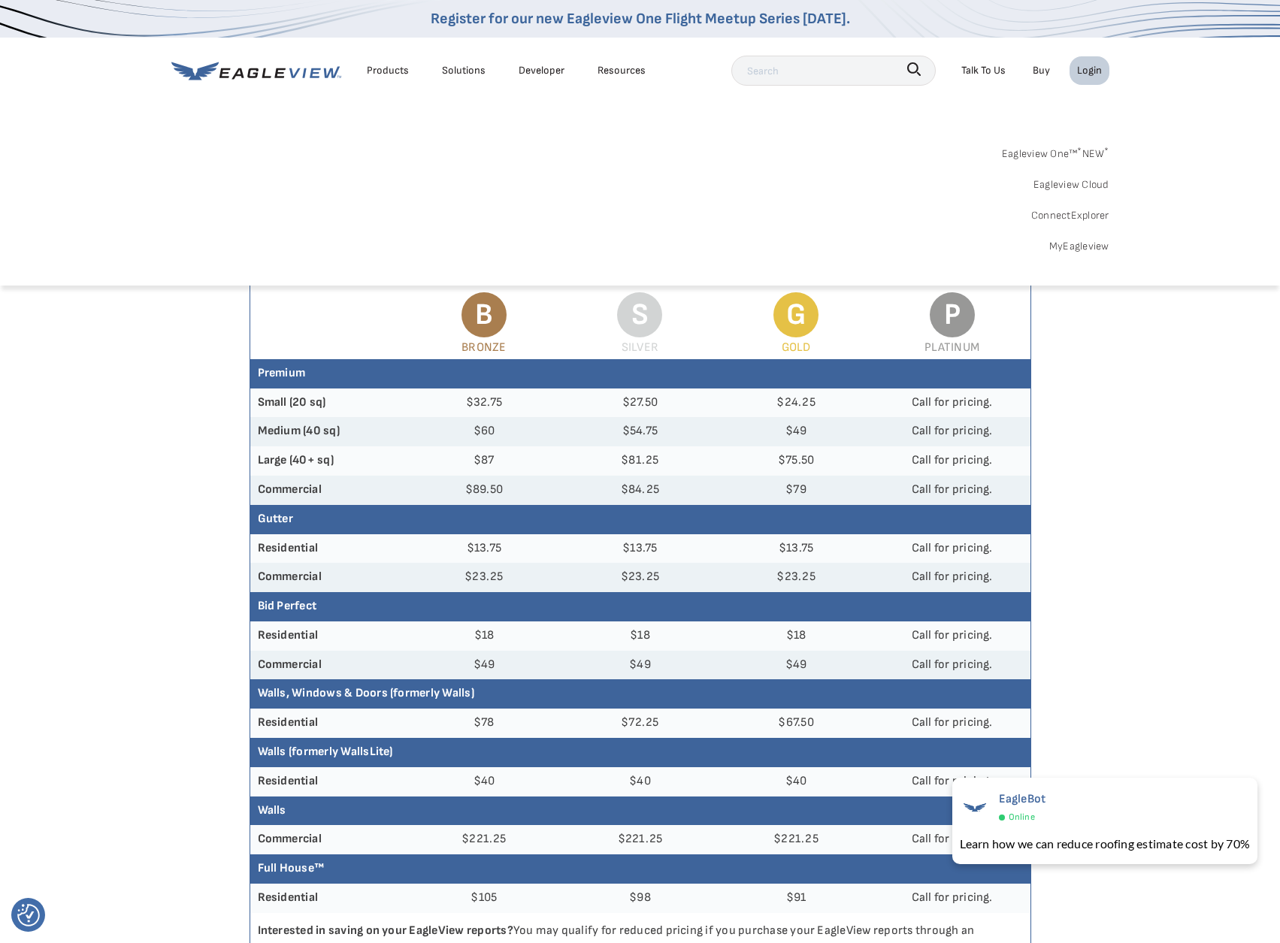
click at [1085, 246] on link "MyEagleview" at bounding box center [1079, 246] width 60 height 19
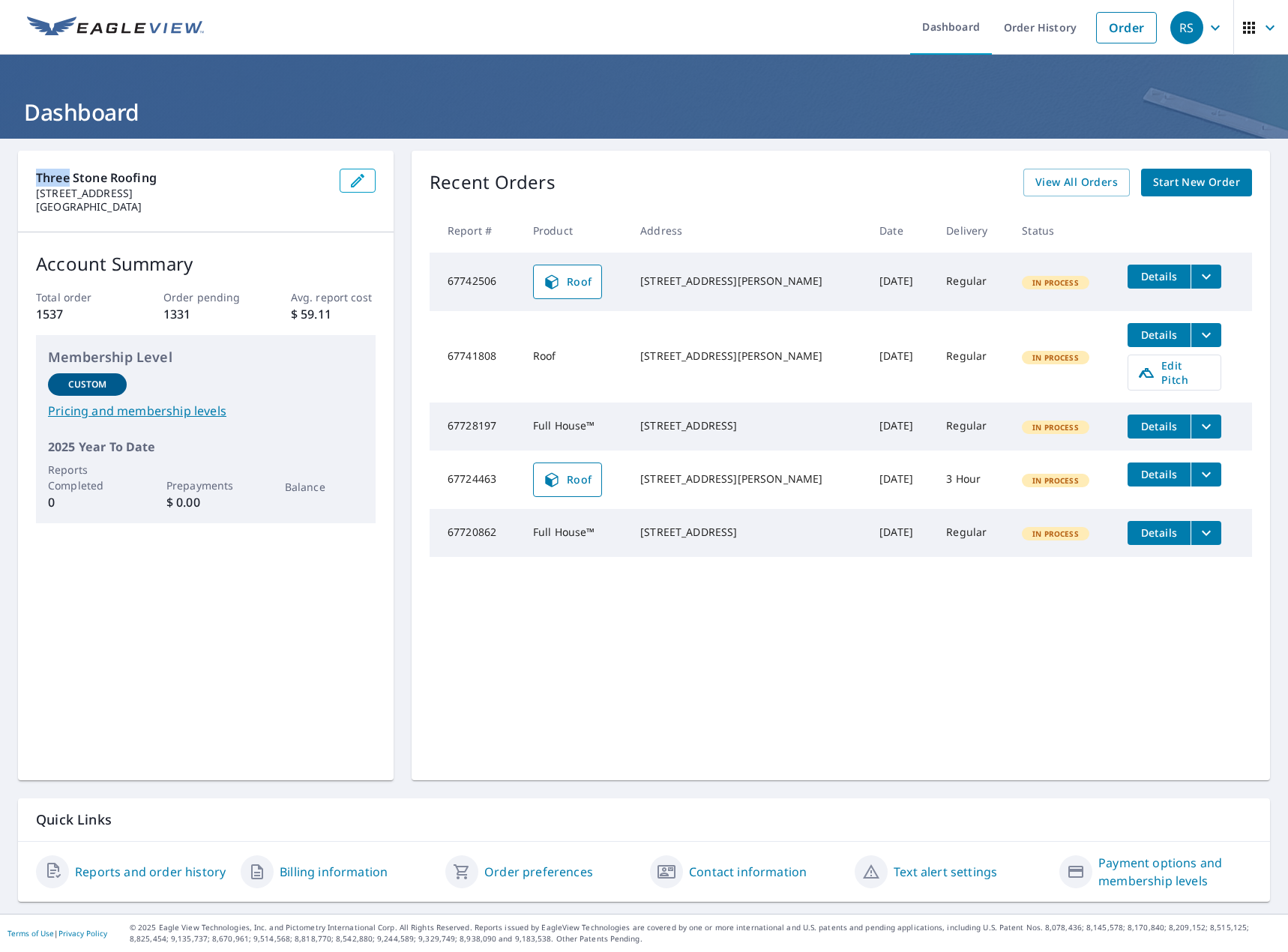
drag, startPoint x: 38, startPoint y: 178, endPoint x: 70, endPoint y: 177, distance: 32.0
click at [70, 177] on p "Three Stone Roofing" at bounding box center [182, 178] width 291 height 18
click at [347, 873] on link "Billing information" at bounding box center [333, 872] width 108 height 18
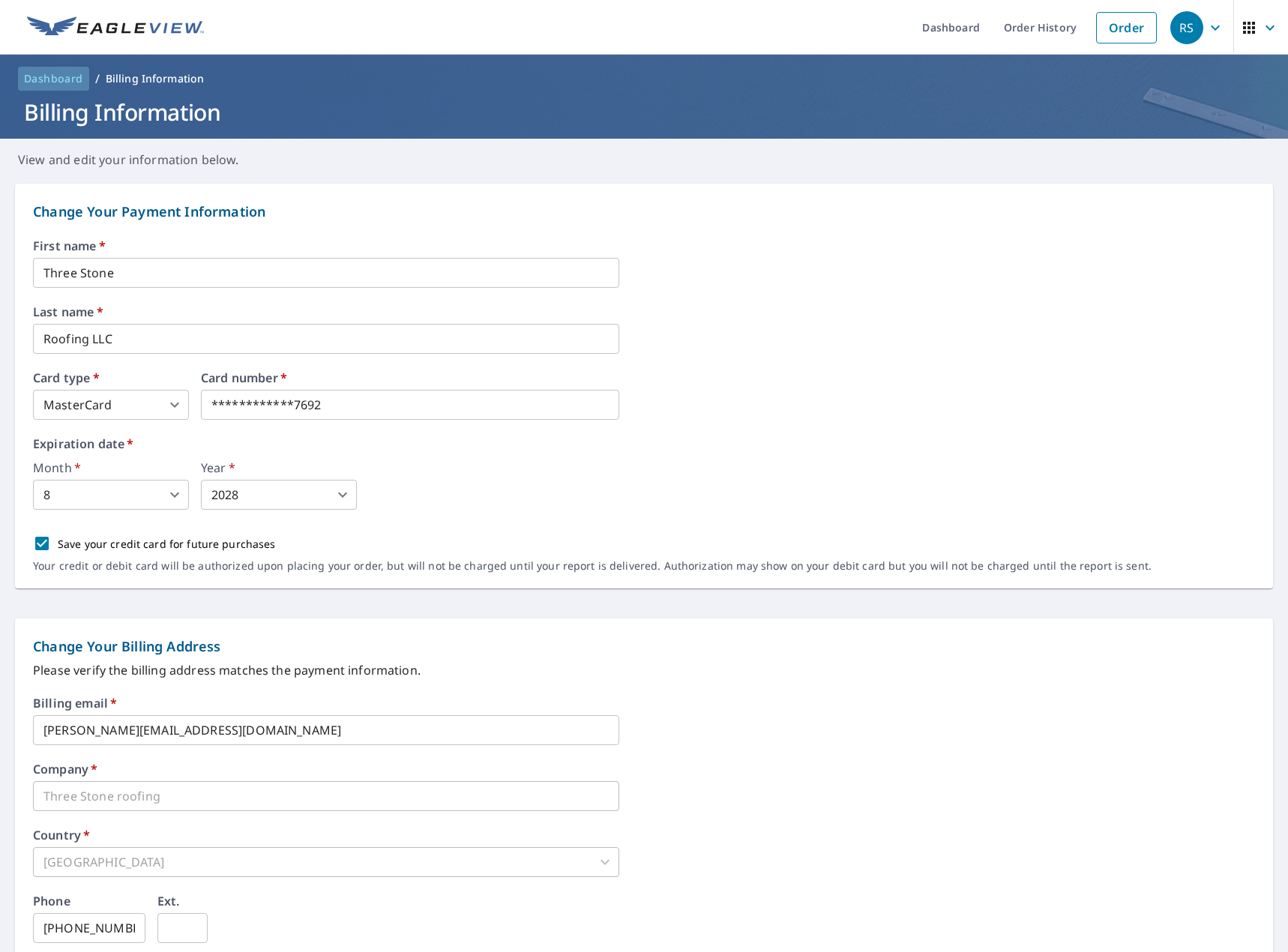
click at [79, 80] on span "Dashboard" at bounding box center [53, 78] width 59 height 15
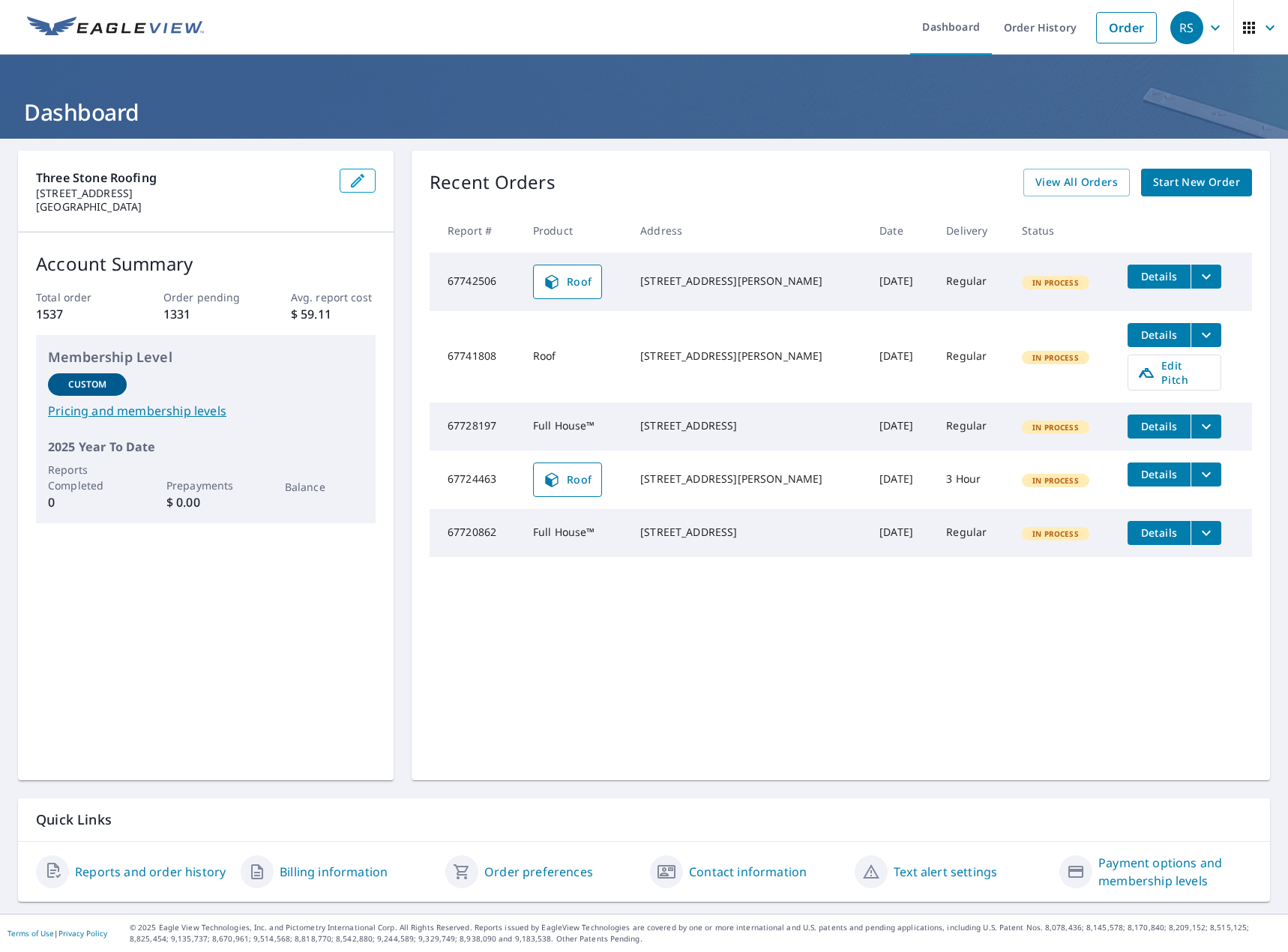
click at [176, 866] on link "Reports and order history" at bounding box center [150, 872] width 151 height 18
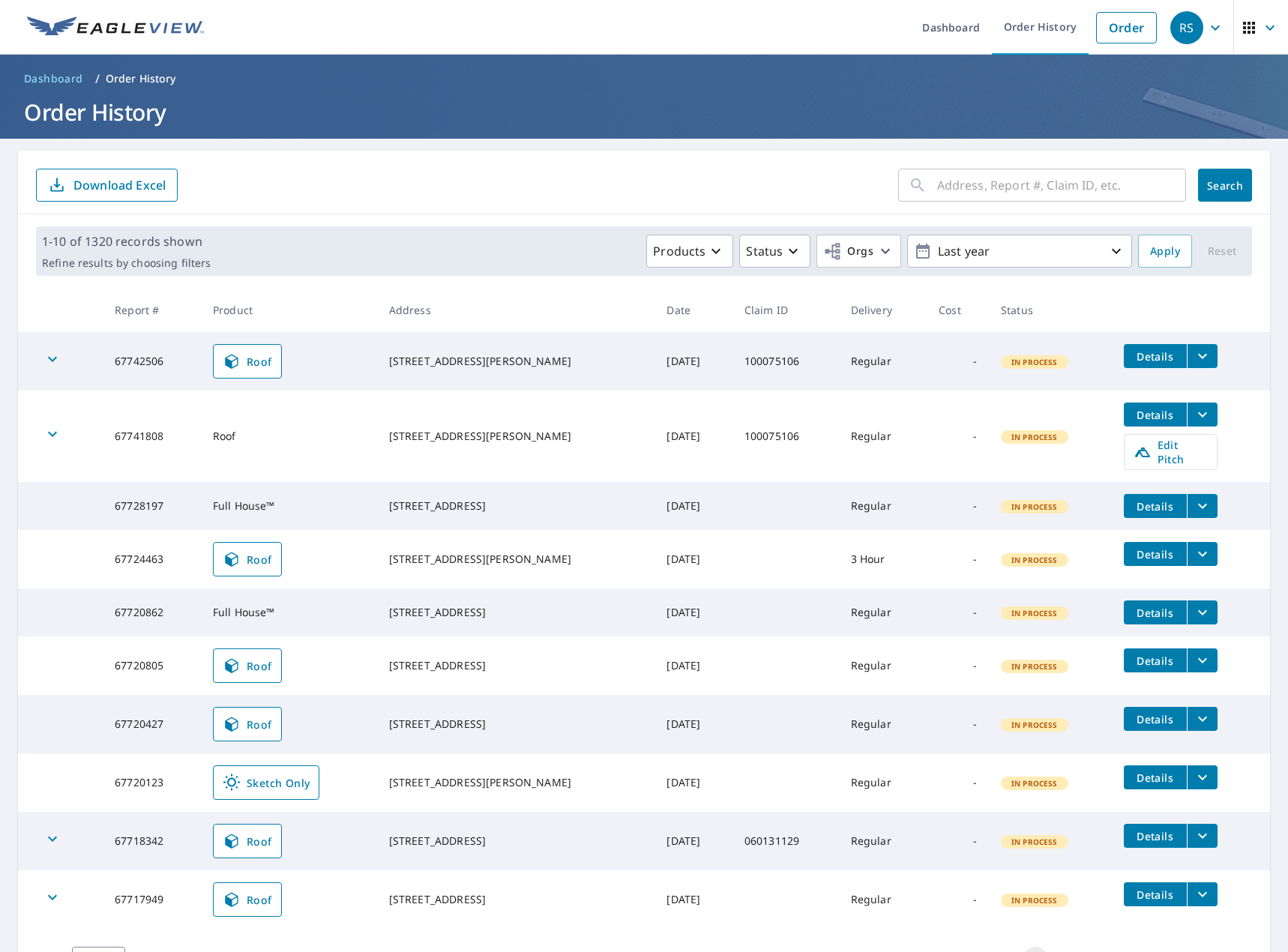
click at [44, 79] on span "Dashboard" at bounding box center [53, 78] width 59 height 15
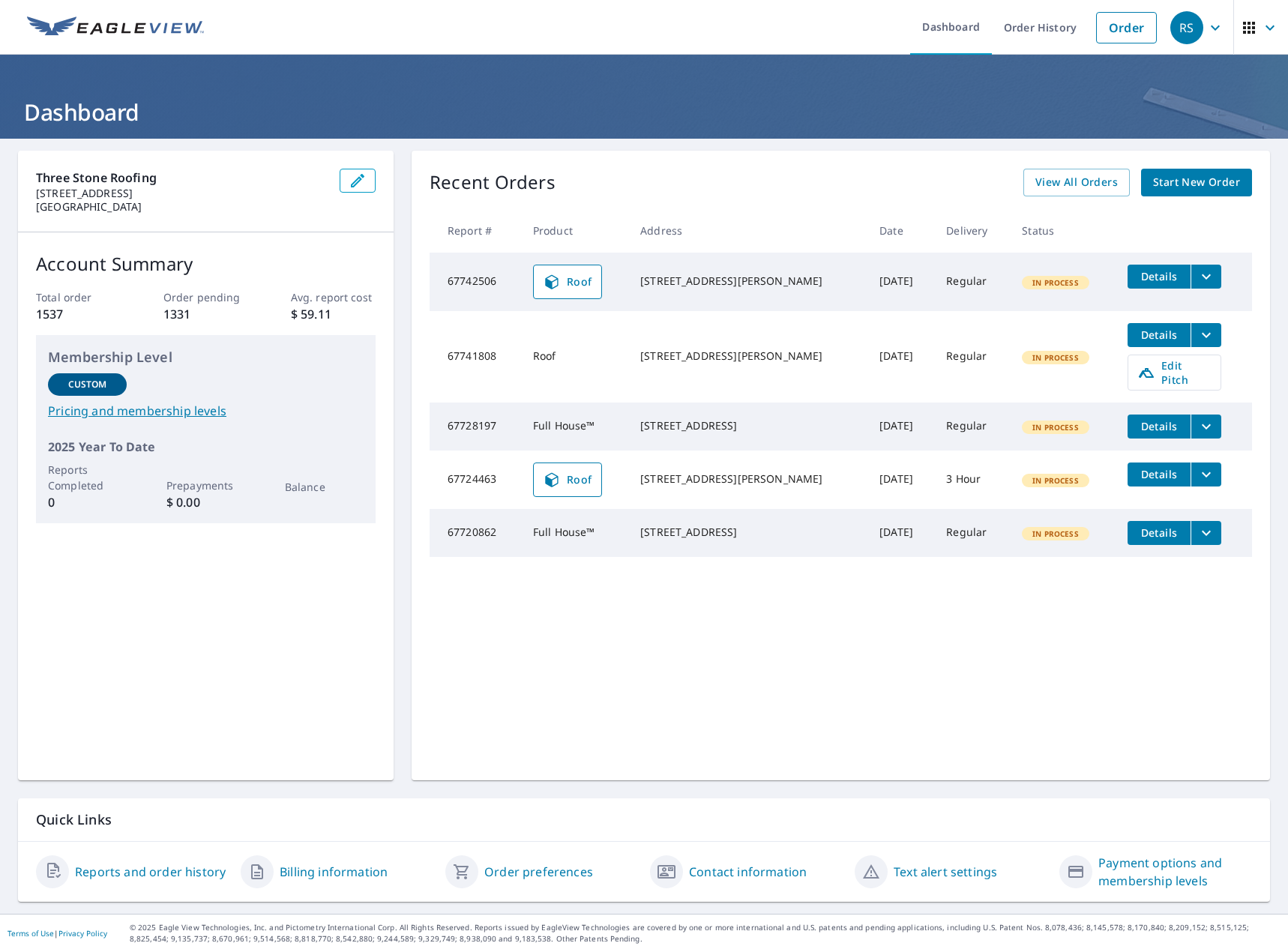
click at [1241, 38] on span "button" at bounding box center [1261, 28] width 42 height 36
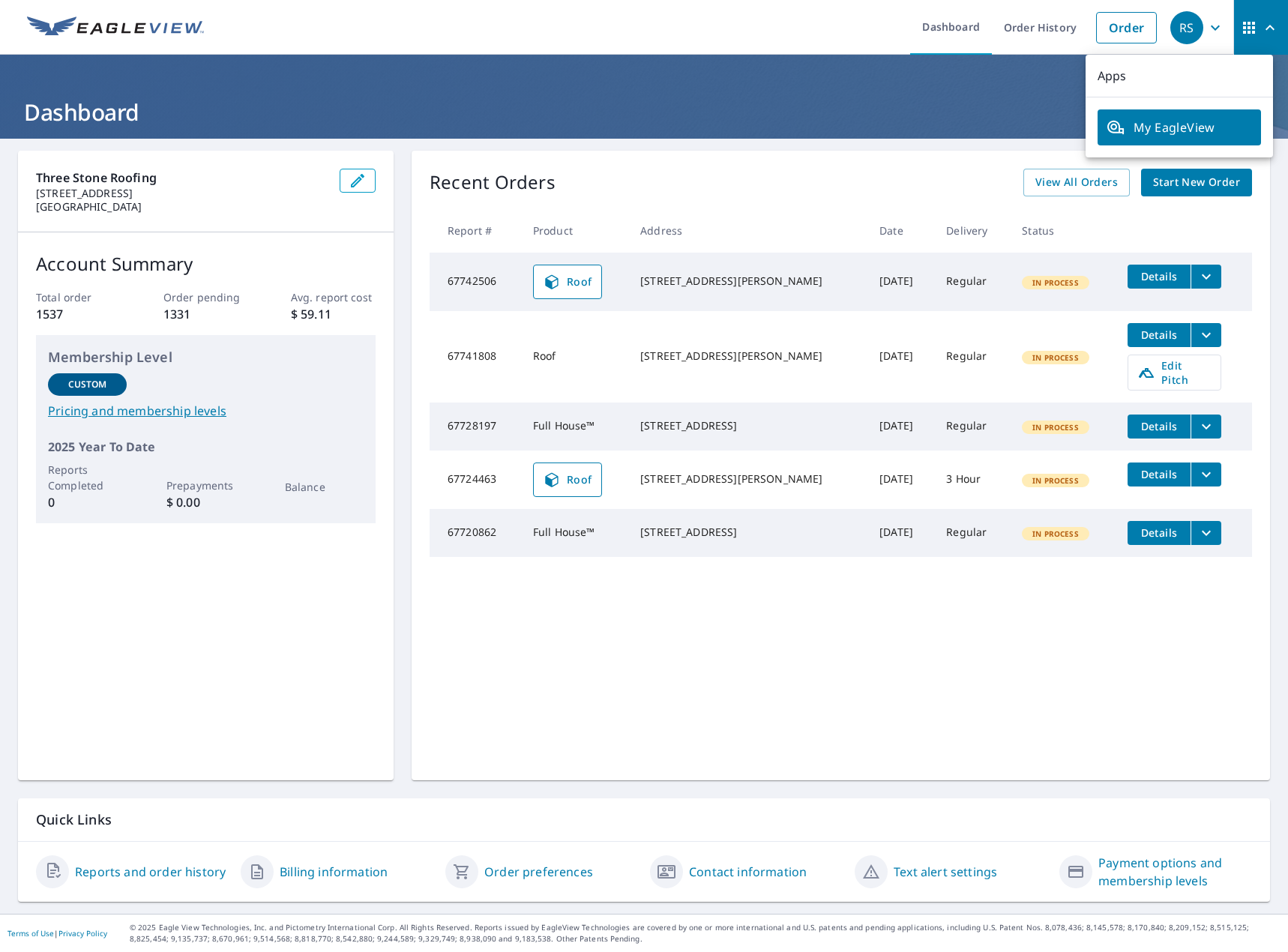
click at [505, 20] on ul "Dashboard Order History Order" at bounding box center [688, 27] width 952 height 55
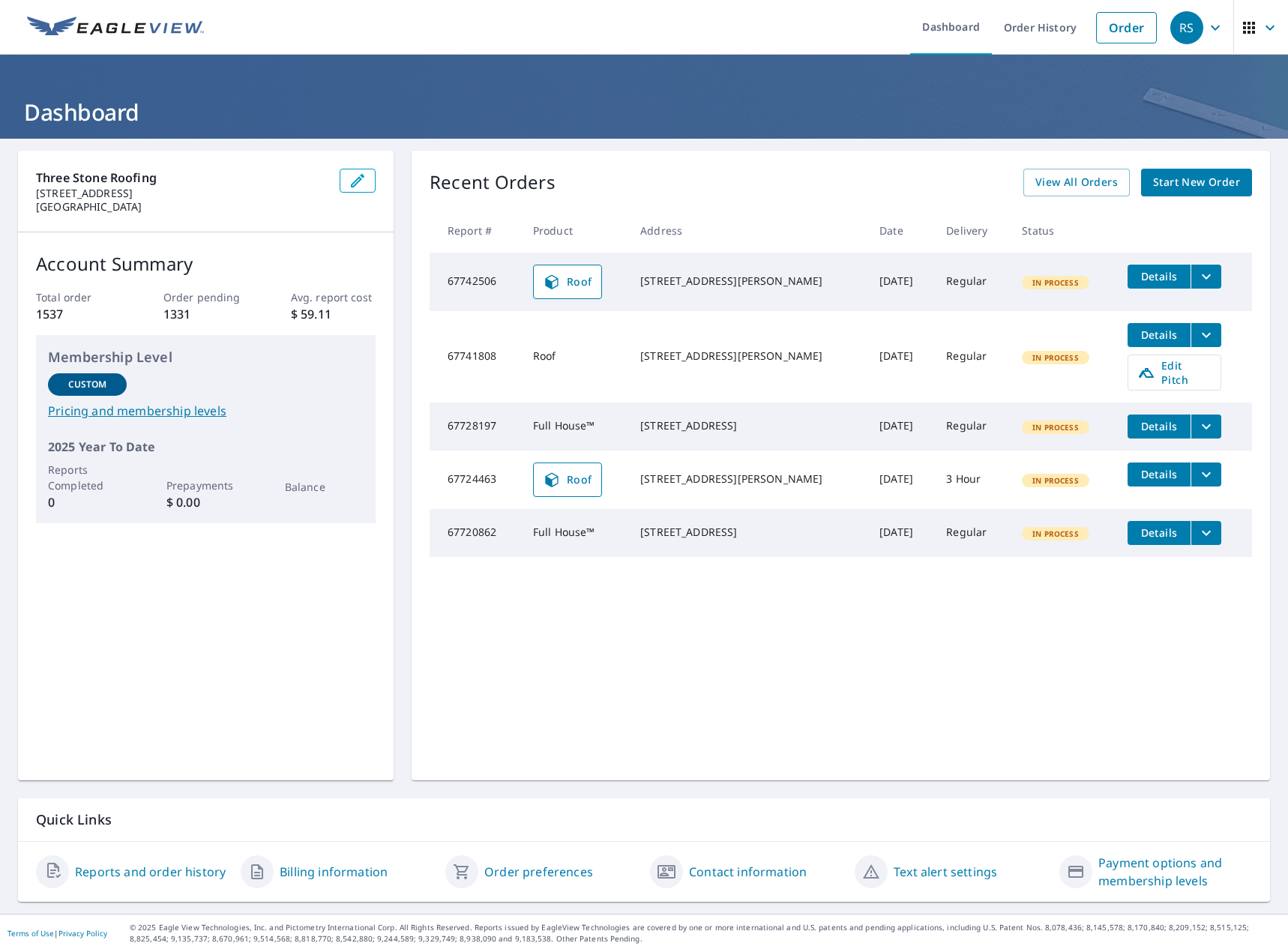
click at [1186, 23] on div "RS" at bounding box center [1186, 27] width 33 height 33
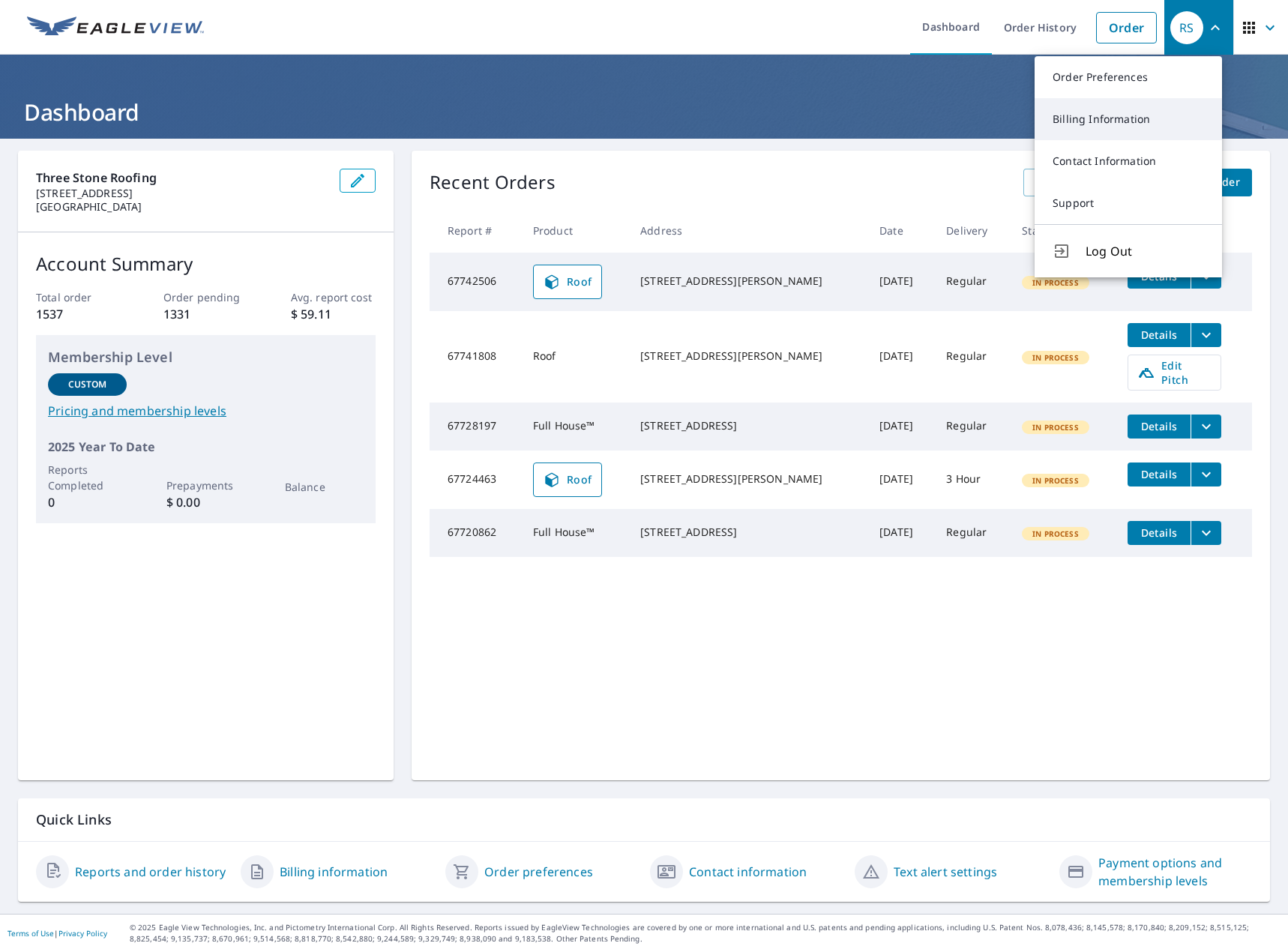
click at [1148, 124] on link "Billing Information" at bounding box center [1128, 119] width 188 height 42
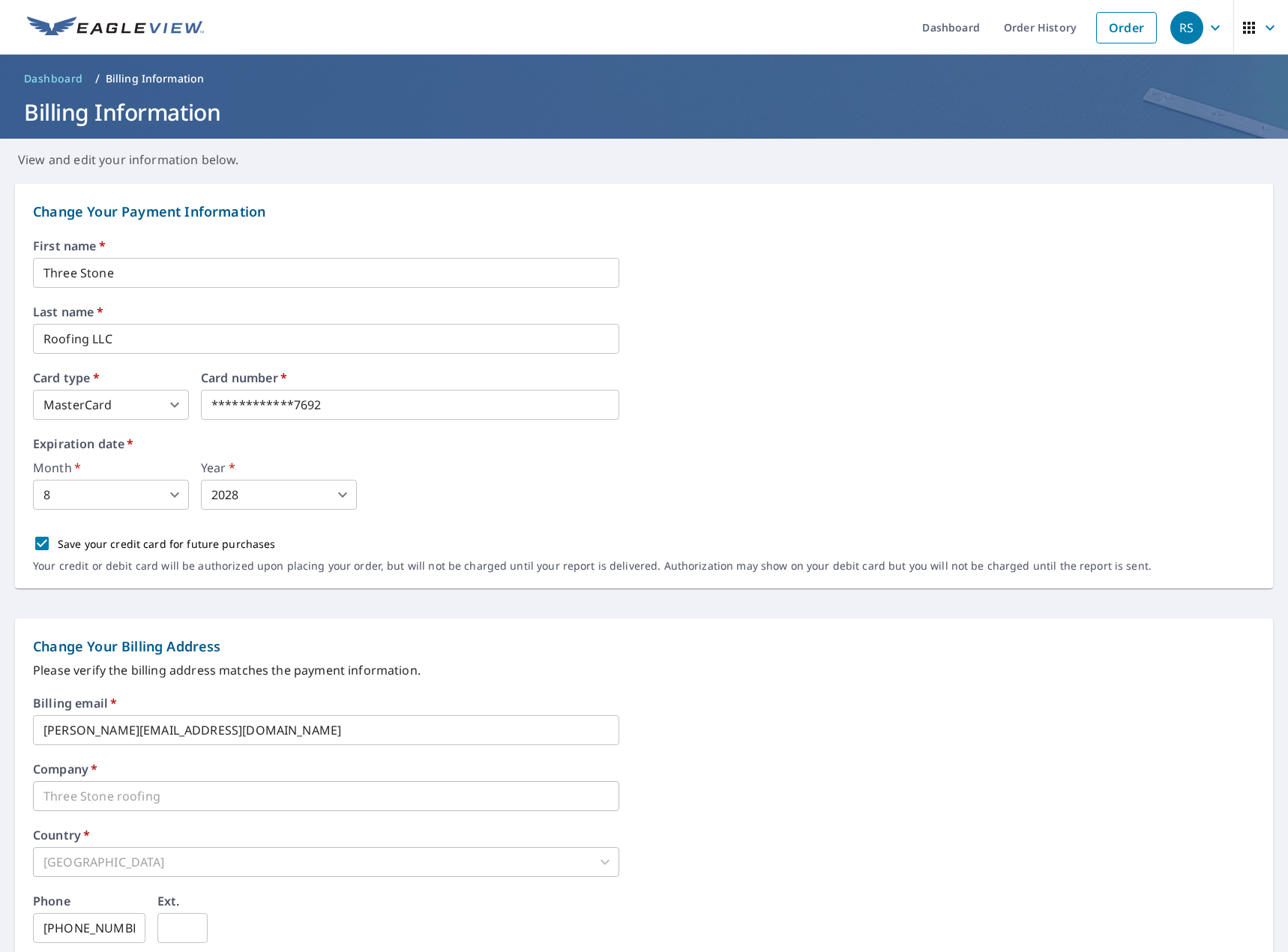
click at [483, 492] on div "Month   * 8 8 ​ Year   * 2028 2028 ​" at bounding box center [644, 486] width 1222 height 48
click at [66, 68] on link "Dashboard" at bounding box center [53, 79] width 71 height 24
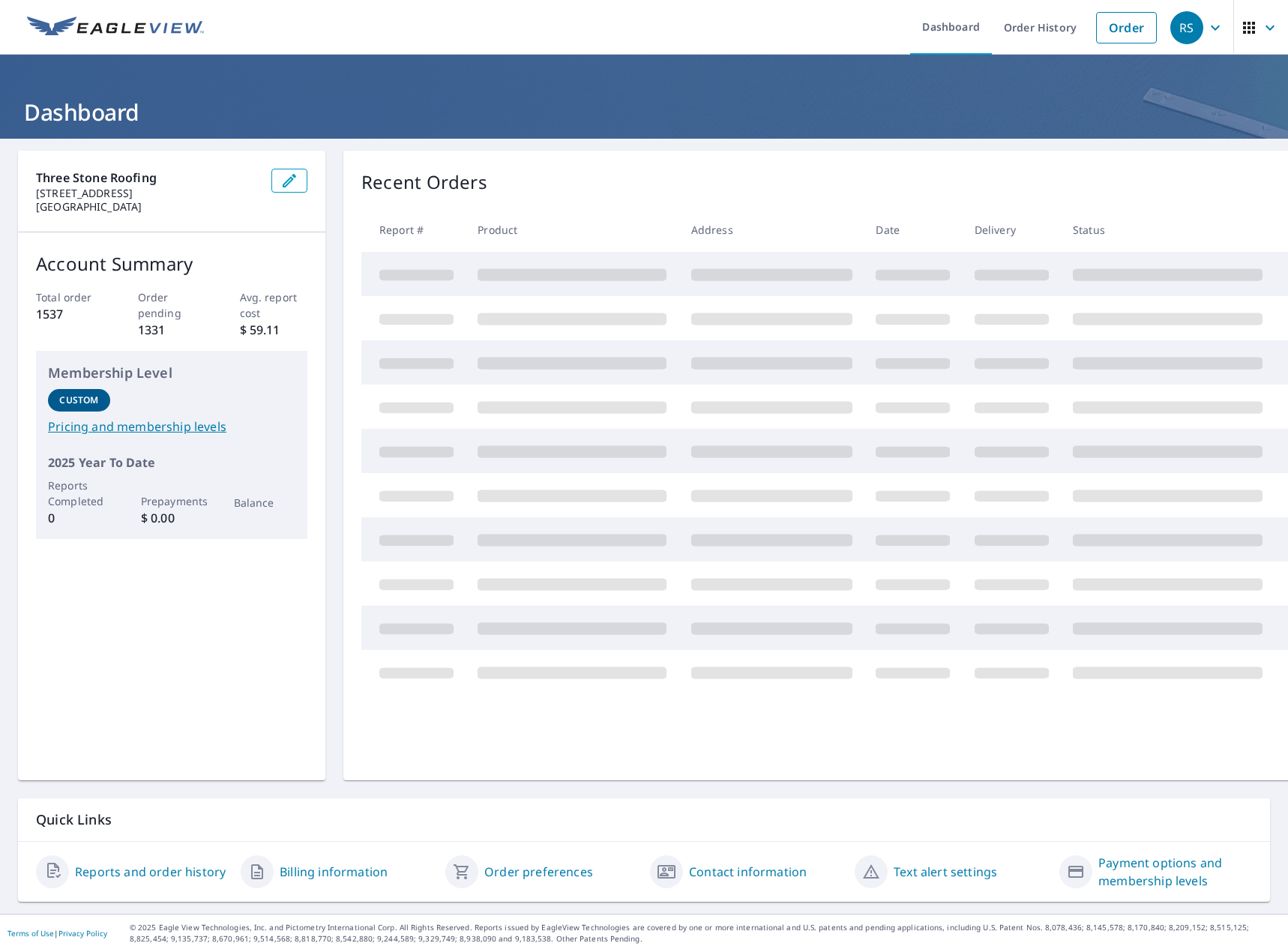
click at [63, 75] on header "Dashboard" at bounding box center [644, 97] width 1288 height 84
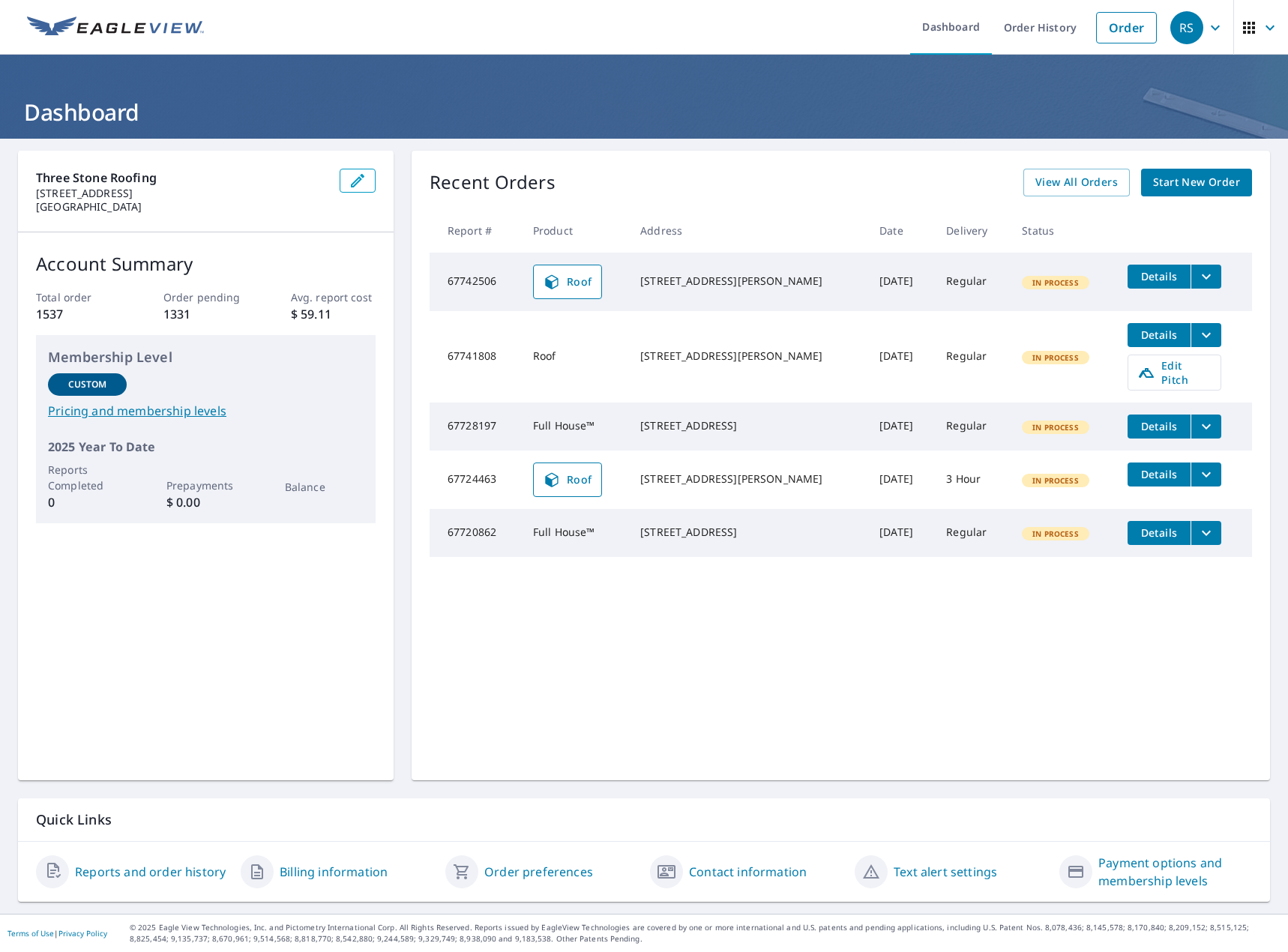
click at [341, 864] on link "Billing information" at bounding box center [333, 872] width 108 height 18
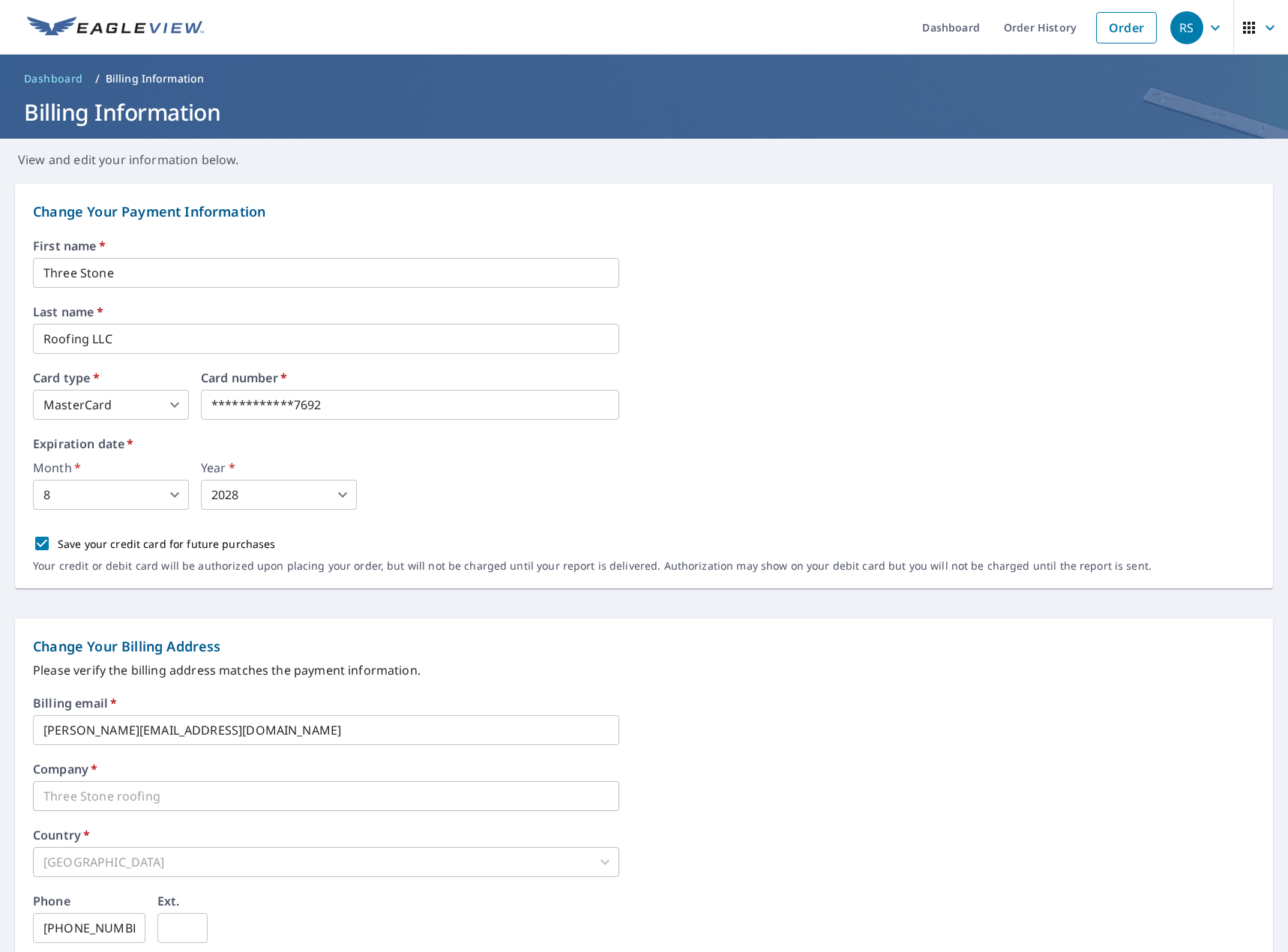
click at [53, 78] on span "Dashboard" at bounding box center [53, 78] width 59 height 15
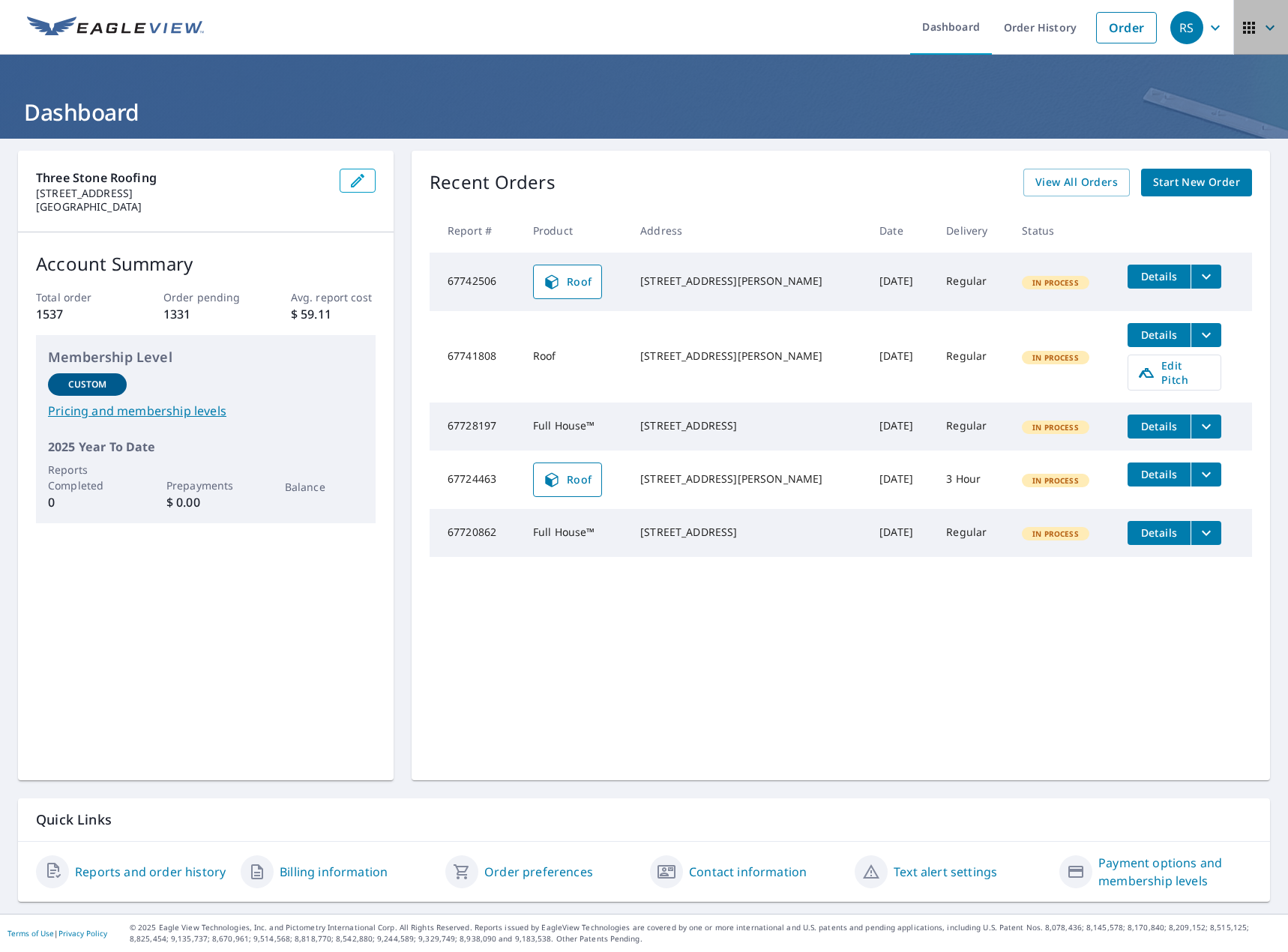
click at [1244, 29] on icon "button" at bounding box center [1249, 28] width 18 height 18
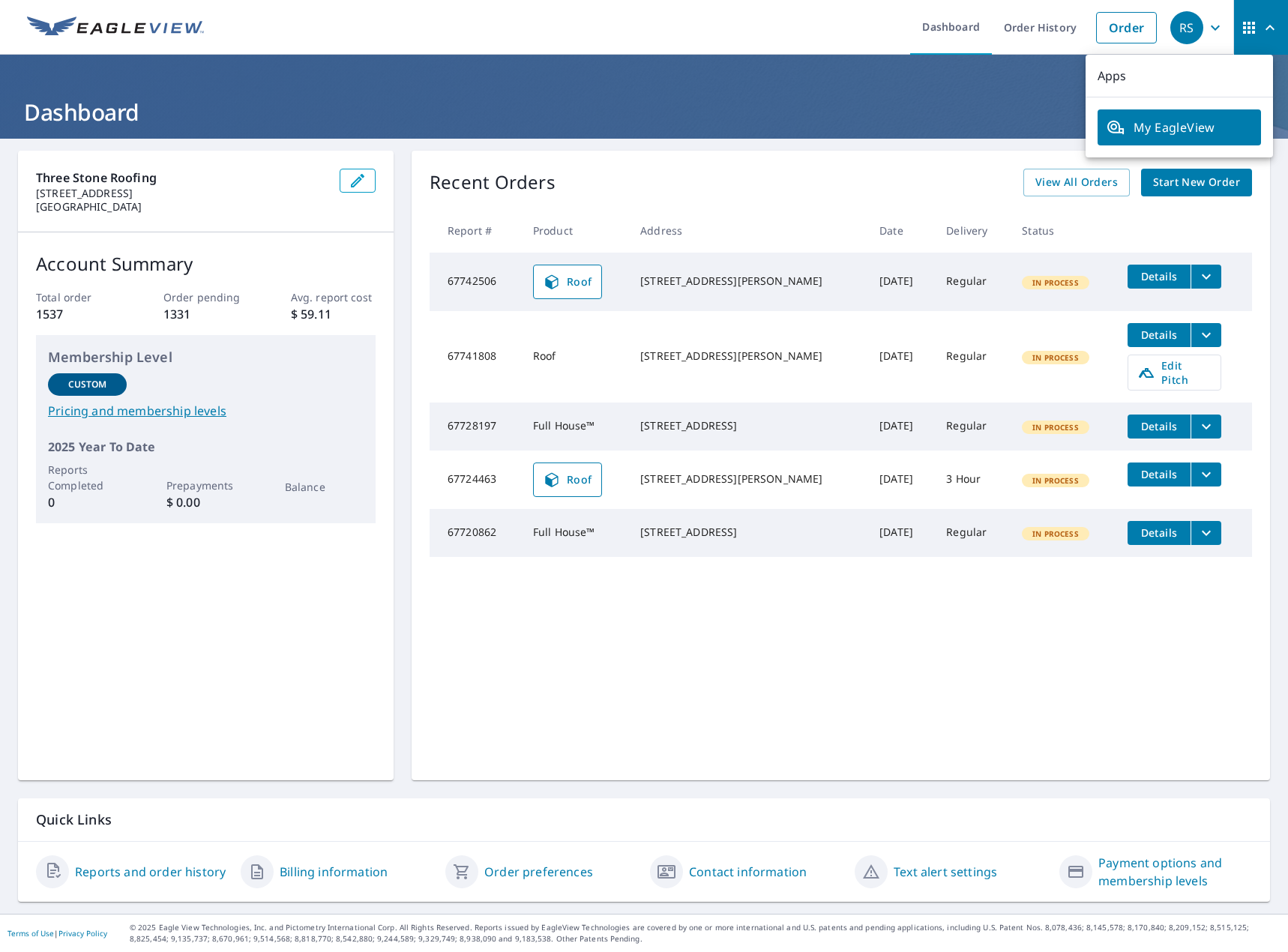
drag, startPoint x: 1238, startPoint y: 29, endPoint x: 1169, endPoint y: 32, distance: 69.1
click at [1240, 32] on icon "button" at bounding box center [1249, 28] width 18 height 18
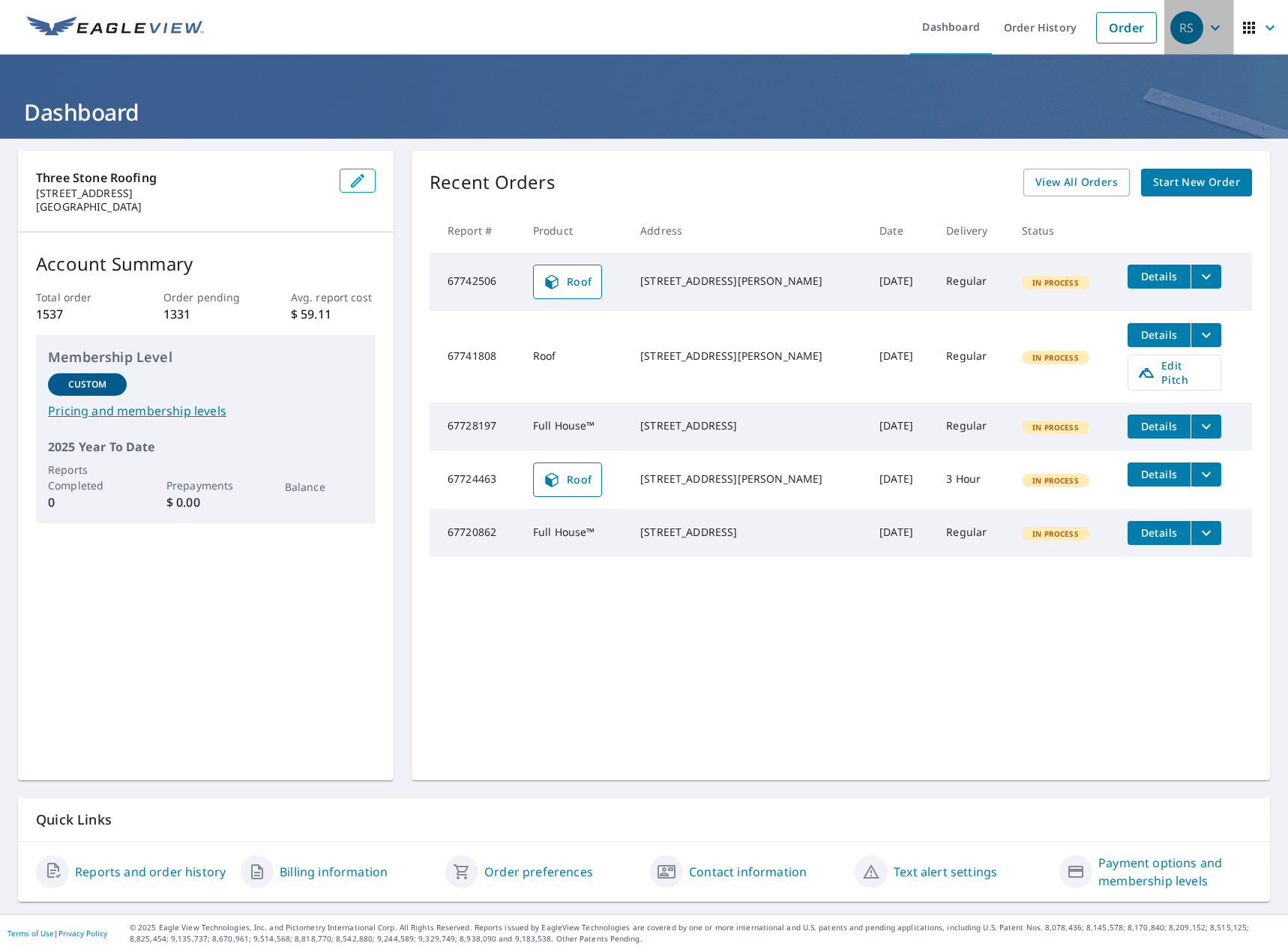
click at [1211, 29] on icon "button" at bounding box center [1215, 27] width 9 height 5
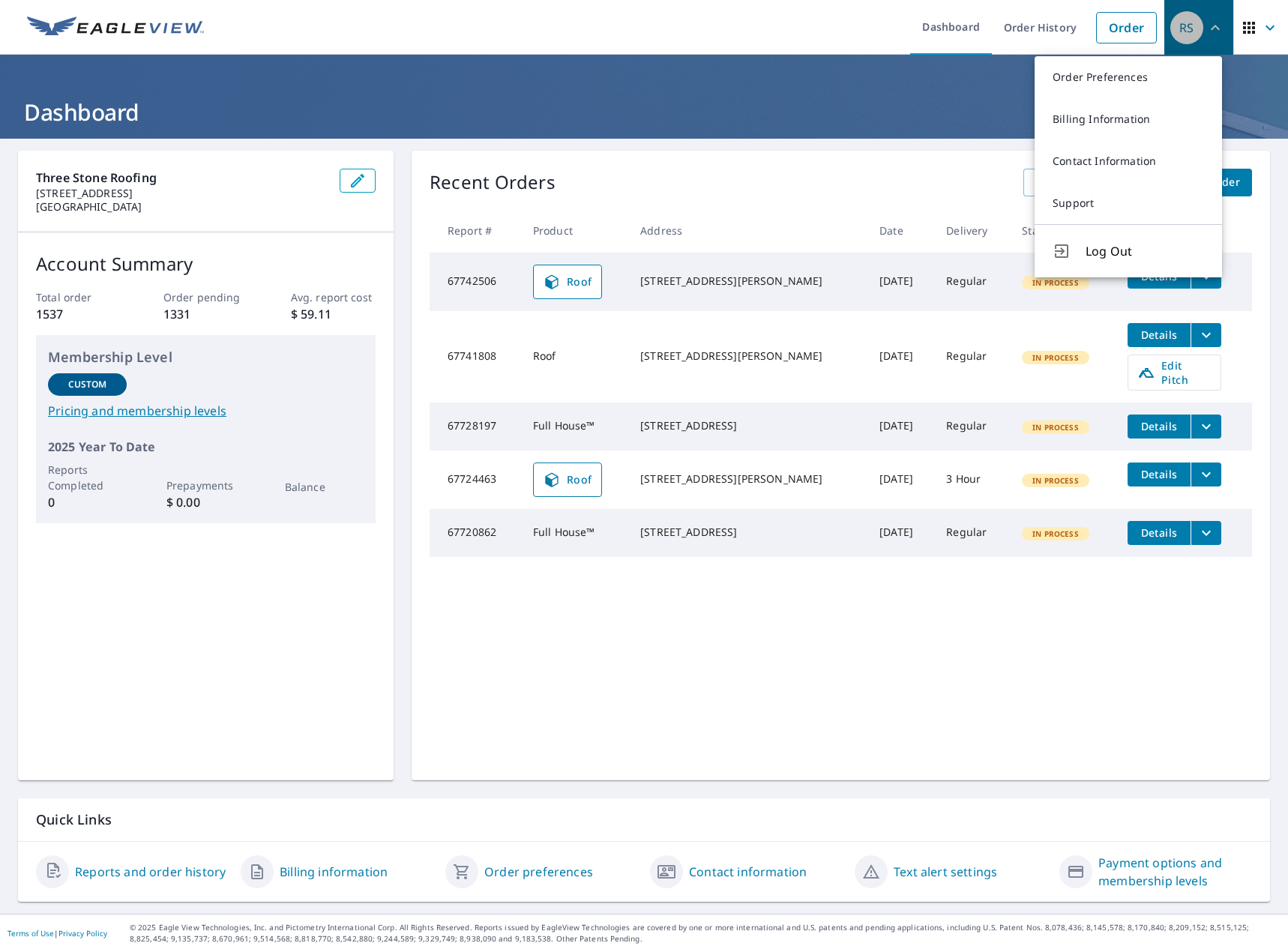
click at [1206, 29] on icon "button" at bounding box center [1215, 28] width 18 height 18
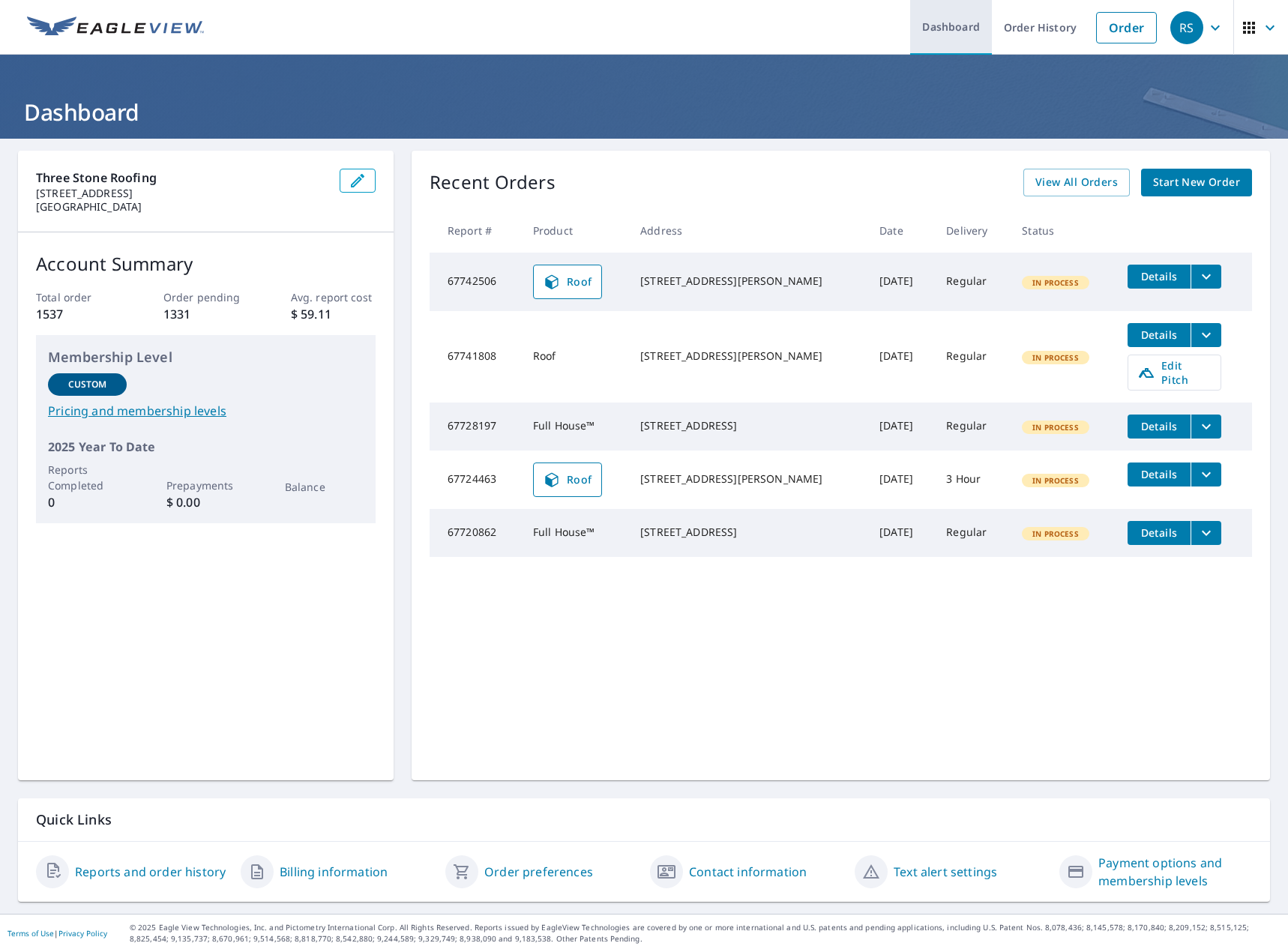
click at [943, 26] on link "Dashboard" at bounding box center [951, 27] width 82 height 55
click at [1265, 29] on icon "button" at bounding box center [1269, 27] width 9 height 5
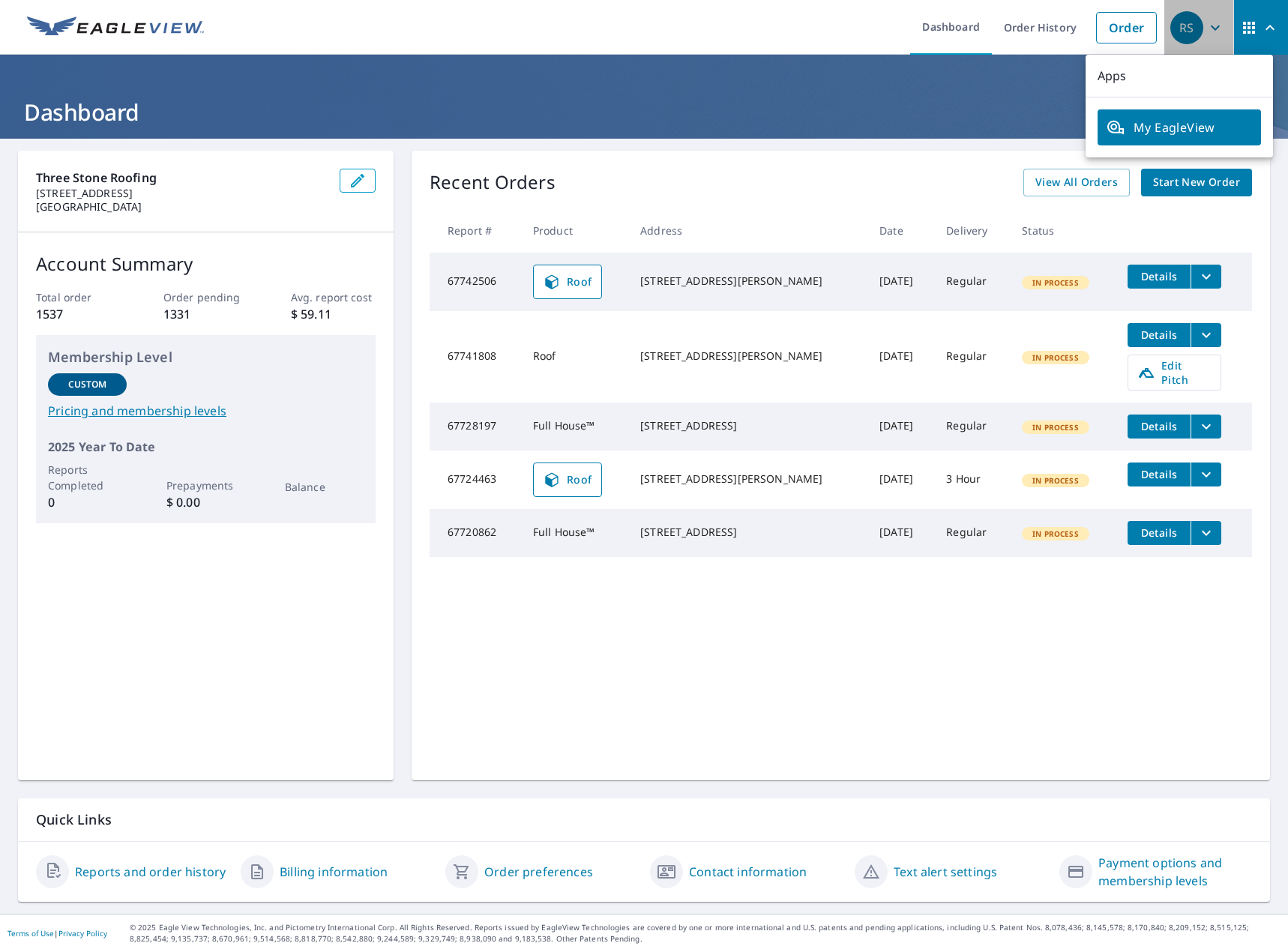
click at [1182, 27] on div "RS" at bounding box center [1186, 27] width 33 height 33
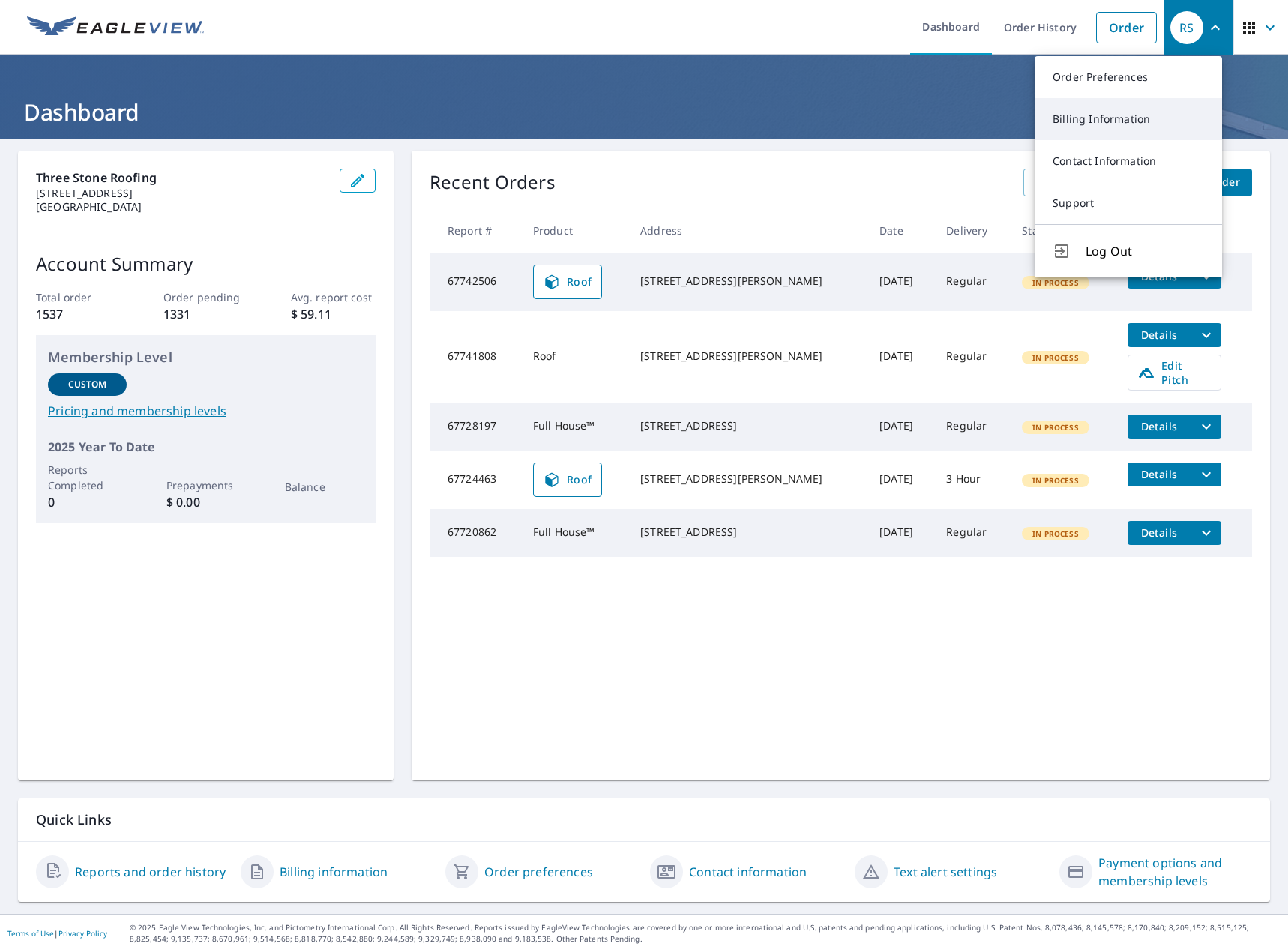
click at [1112, 111] on link "Billing Information" at bounding box center [1128, 119] width 188 height 42
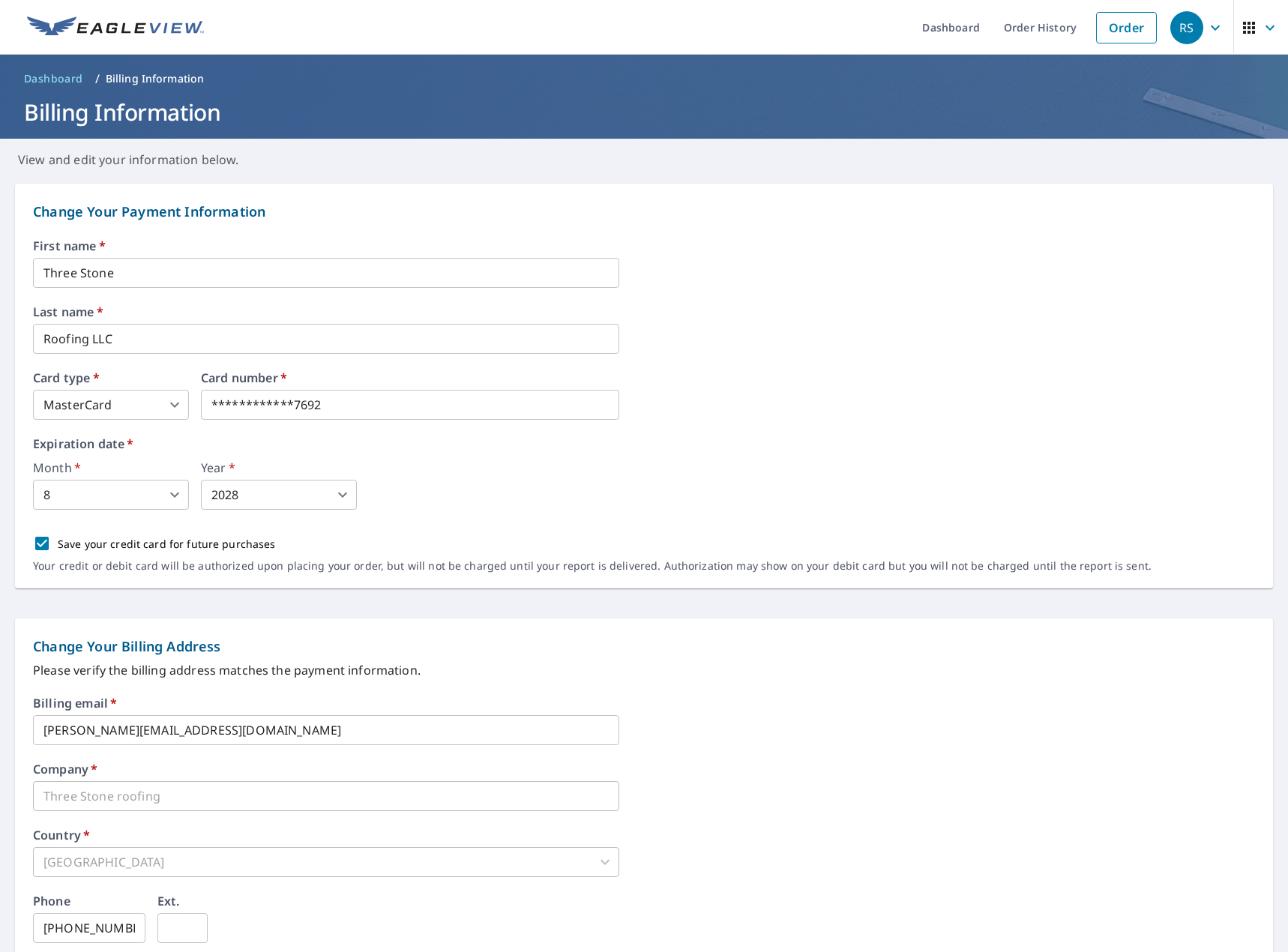
click at [72, 79] on span "Dashboard" at bounding box center [53, 78] width 59 height 15
